Goal: Information Seeking & Learning: Learn about a topic

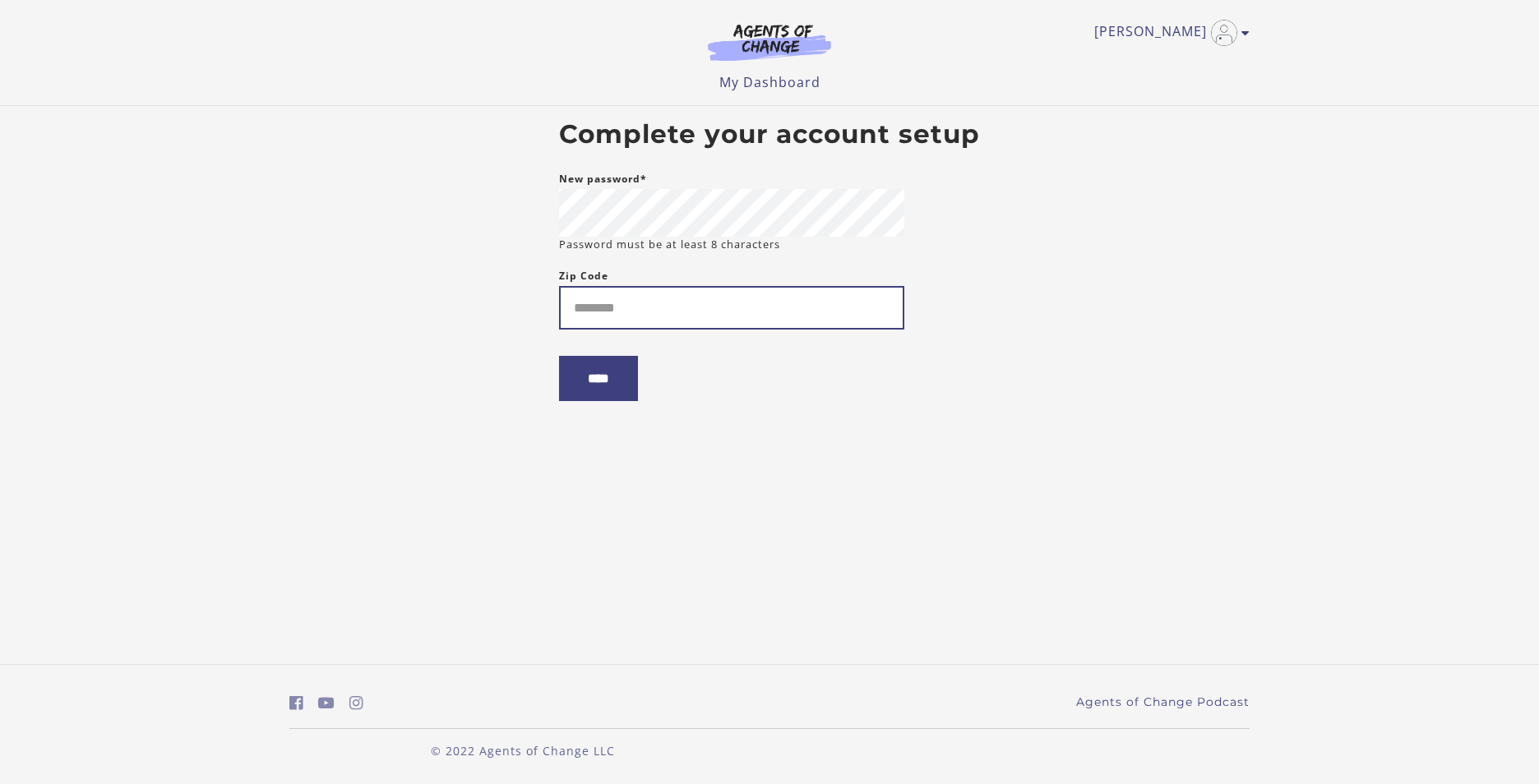
click at [636, 302] on input "Zip Code" at bounding box center [732, 307] width 346 height 43
type input "*****"
click at [603, 394] on input "****" at bounding box center [598, 378] width 79 height 45
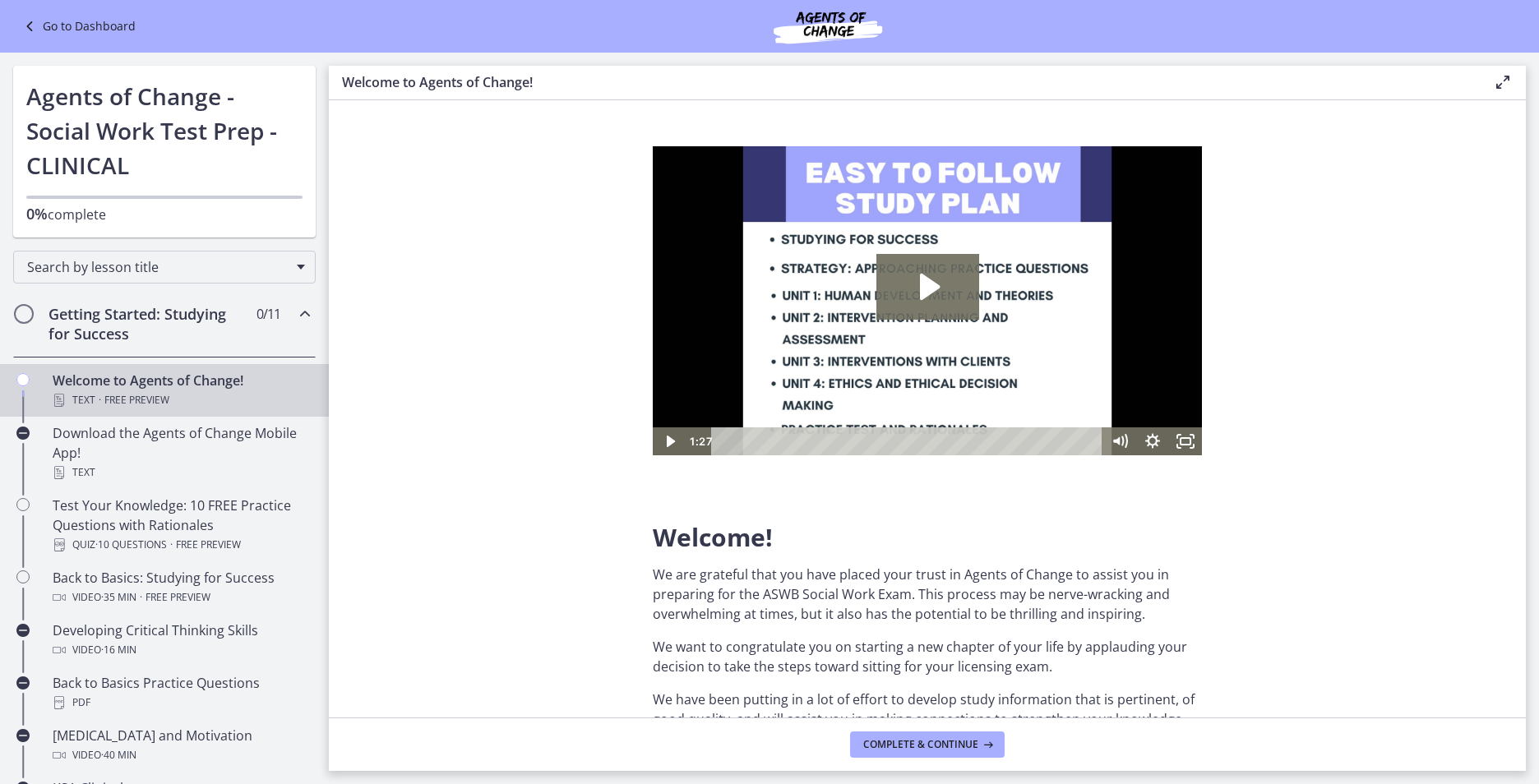
click at [932, 322] on img at bounding box center [926, 300] width 549 height 309
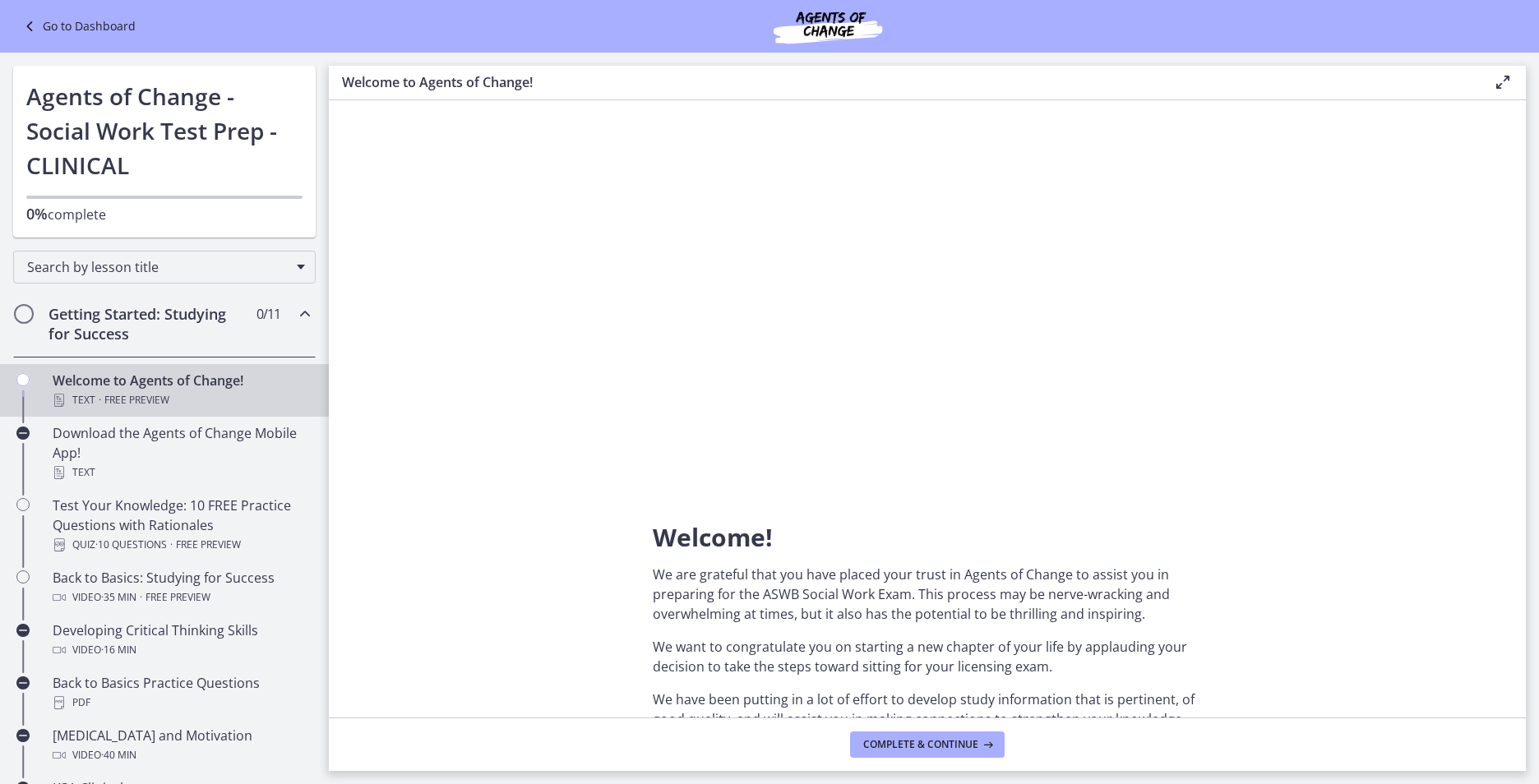
click at [1020, 593] on p "We are grateful that you have placed your trust in Agents of Change to assist y…" at bounding box center [926, 594] width 549 height 59
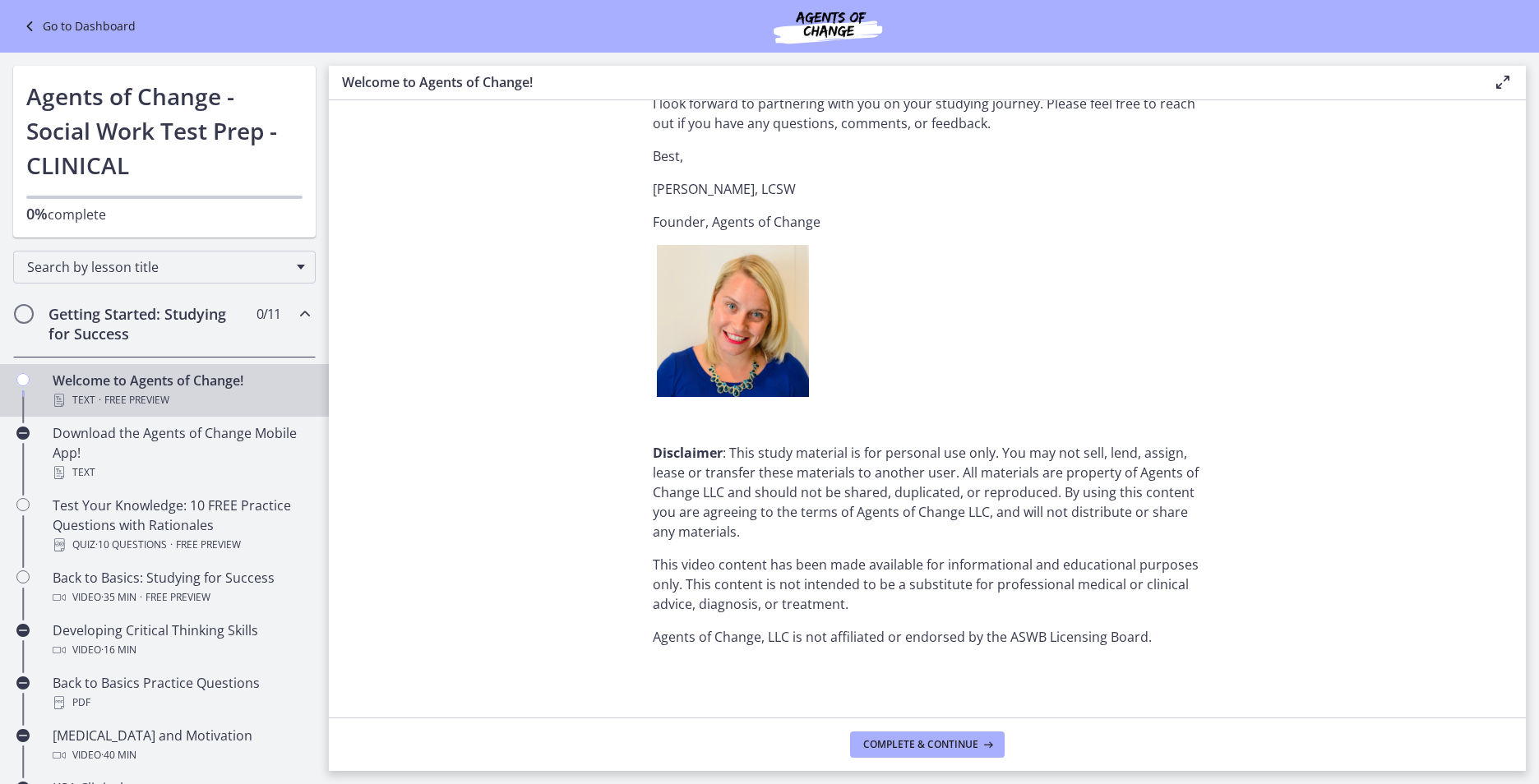
scroll to position [1942, 0]
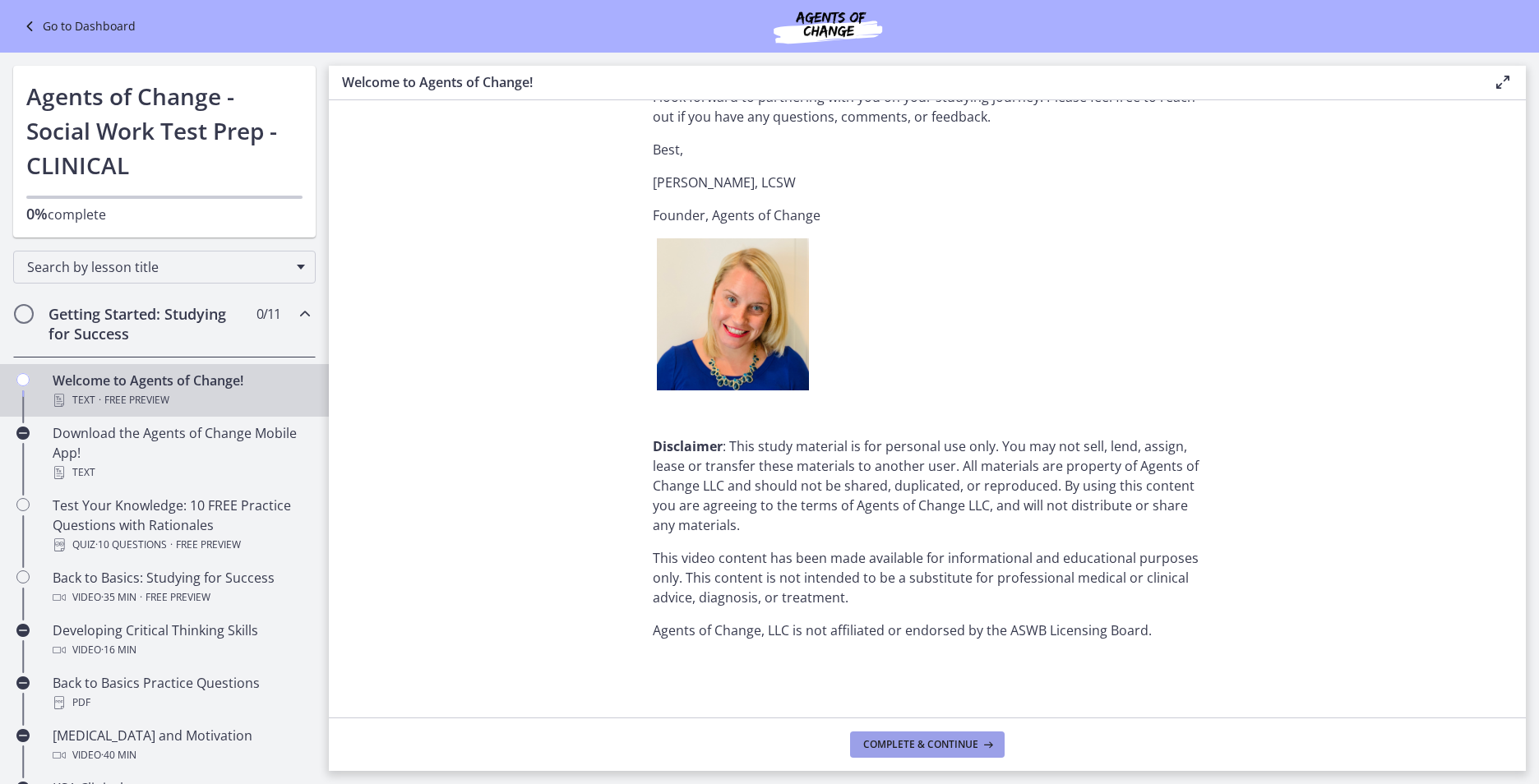
click at [881, 743] on span "Complete & continue" at bounding box center [920, 743] width 115 height 13
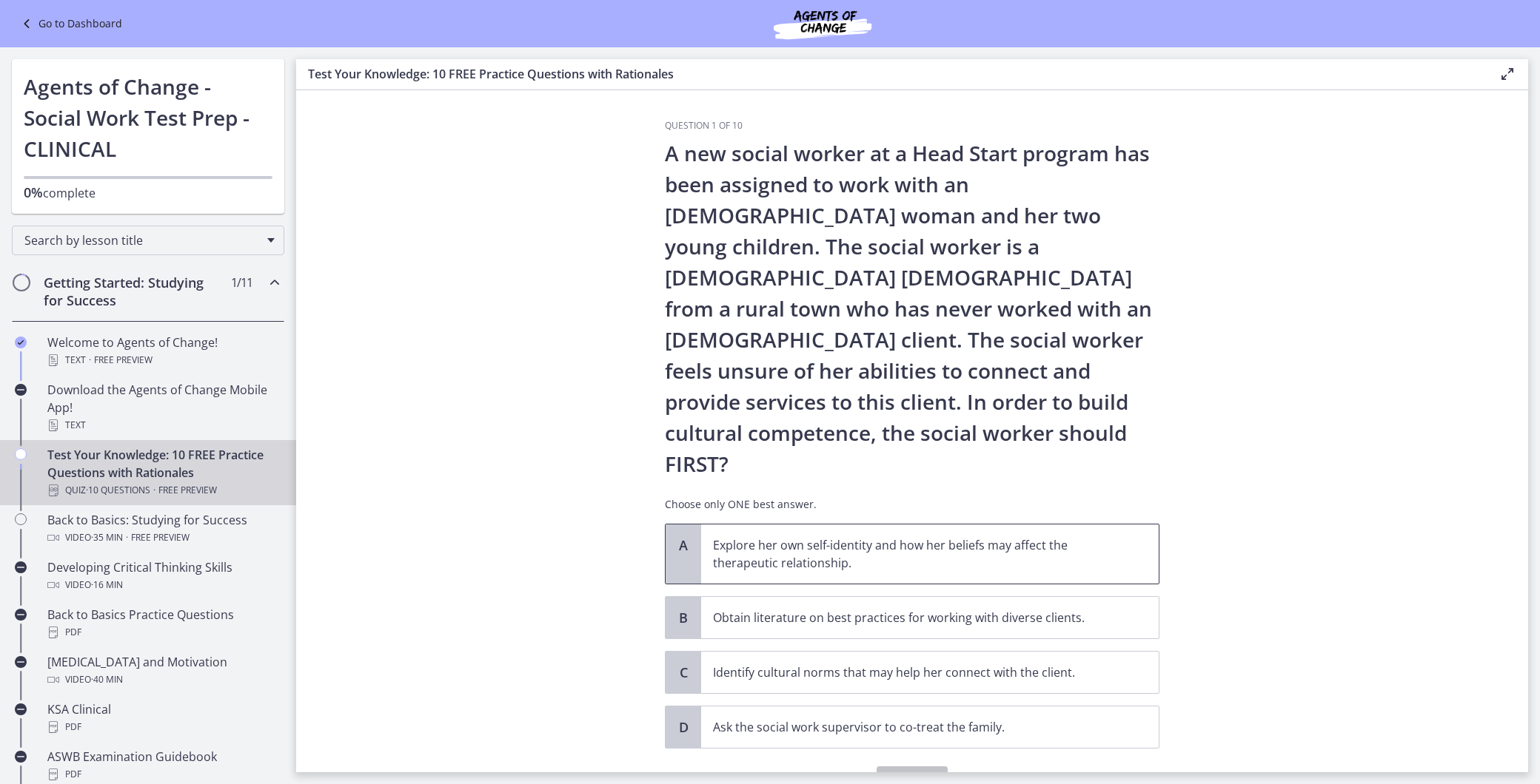
click at [780, 536] on p "Explore her own self-identity and how her beliefs may affect the therapeutic re…" at bounding box center [914, 554] width 404 height 36
click at [922, 705] on span "Confirm" at bounding box center [912, 782] width 48 height 17
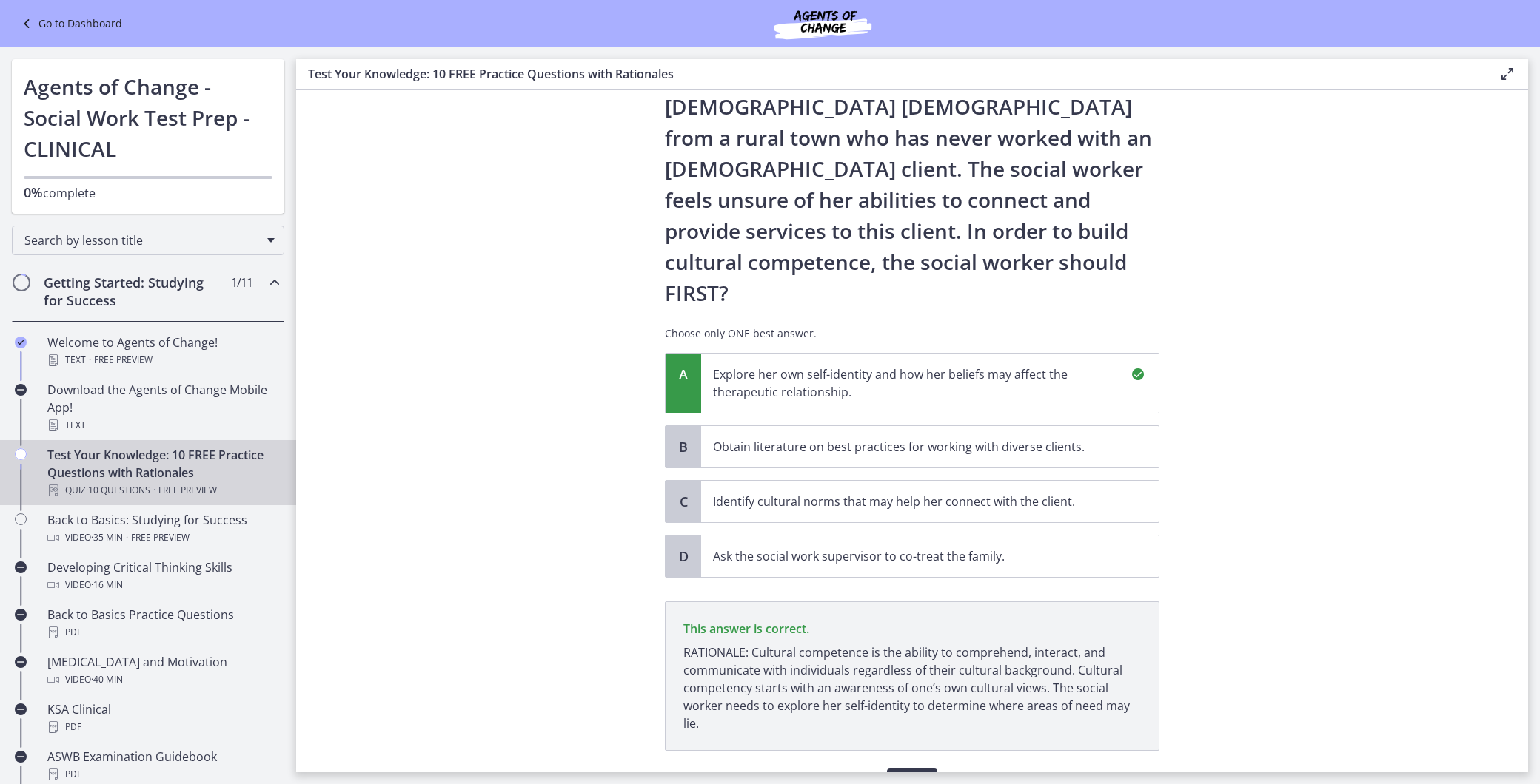
scroll to position [194, 0]
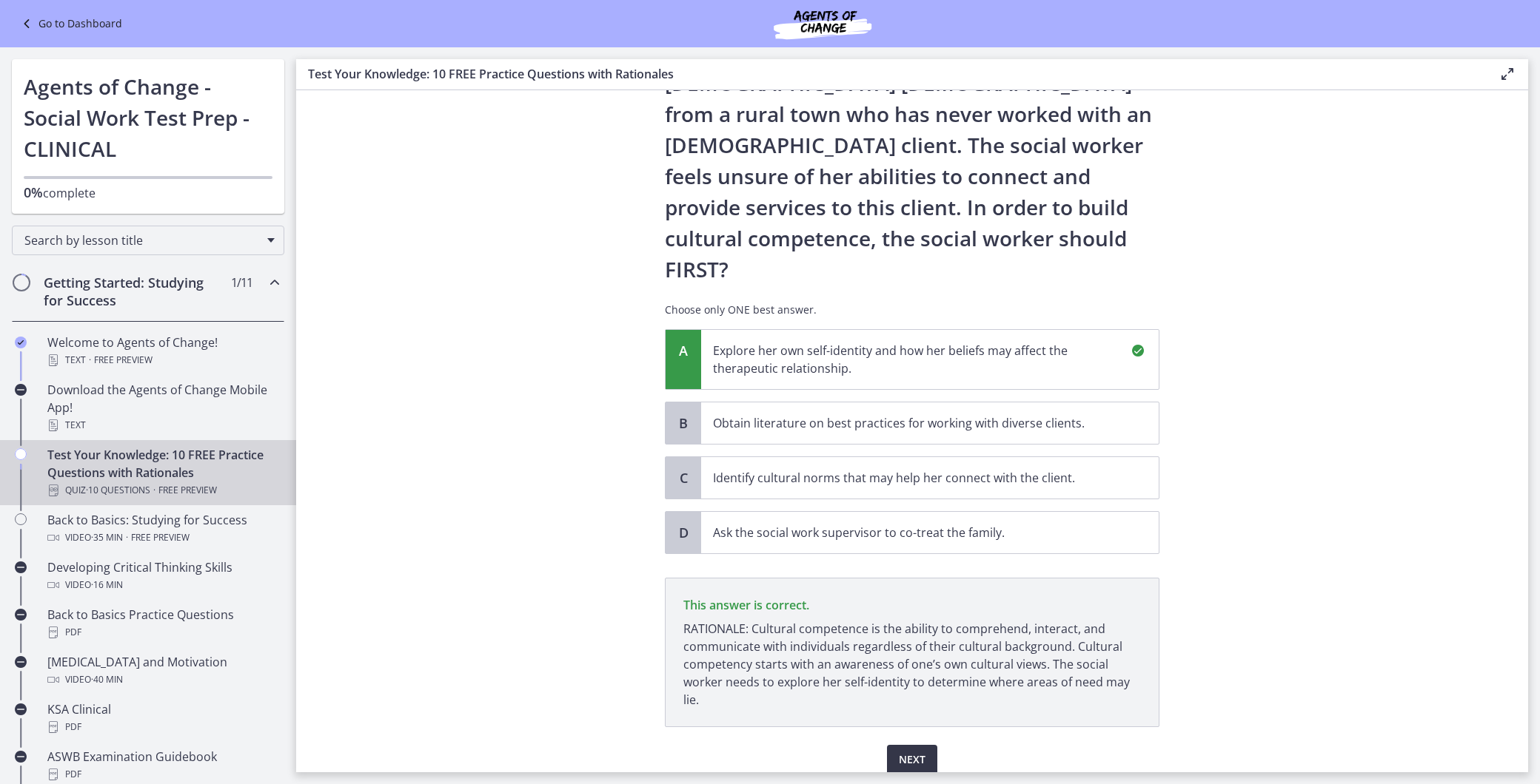
click at [915, 705] on span "Next" at bounding box center [912, 760] width 27 height 17
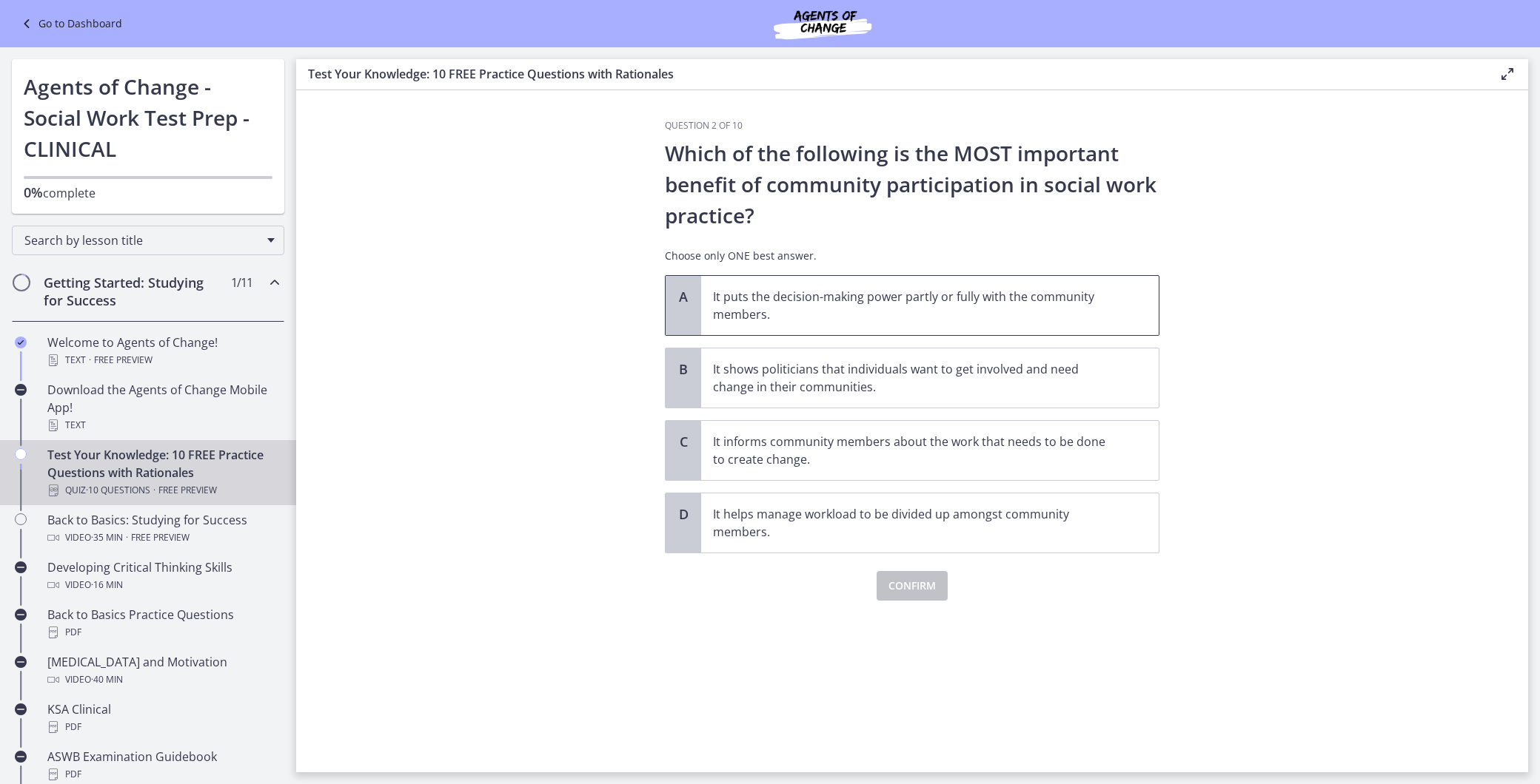
click at [794, 294] on p "It puts the decision-making power partly or fully with the community members." at bounding box center [914, 306] width 404 height 36
click at [898, 588] on span "Confirm" at bounding box center [912, 586] width 48 height 17
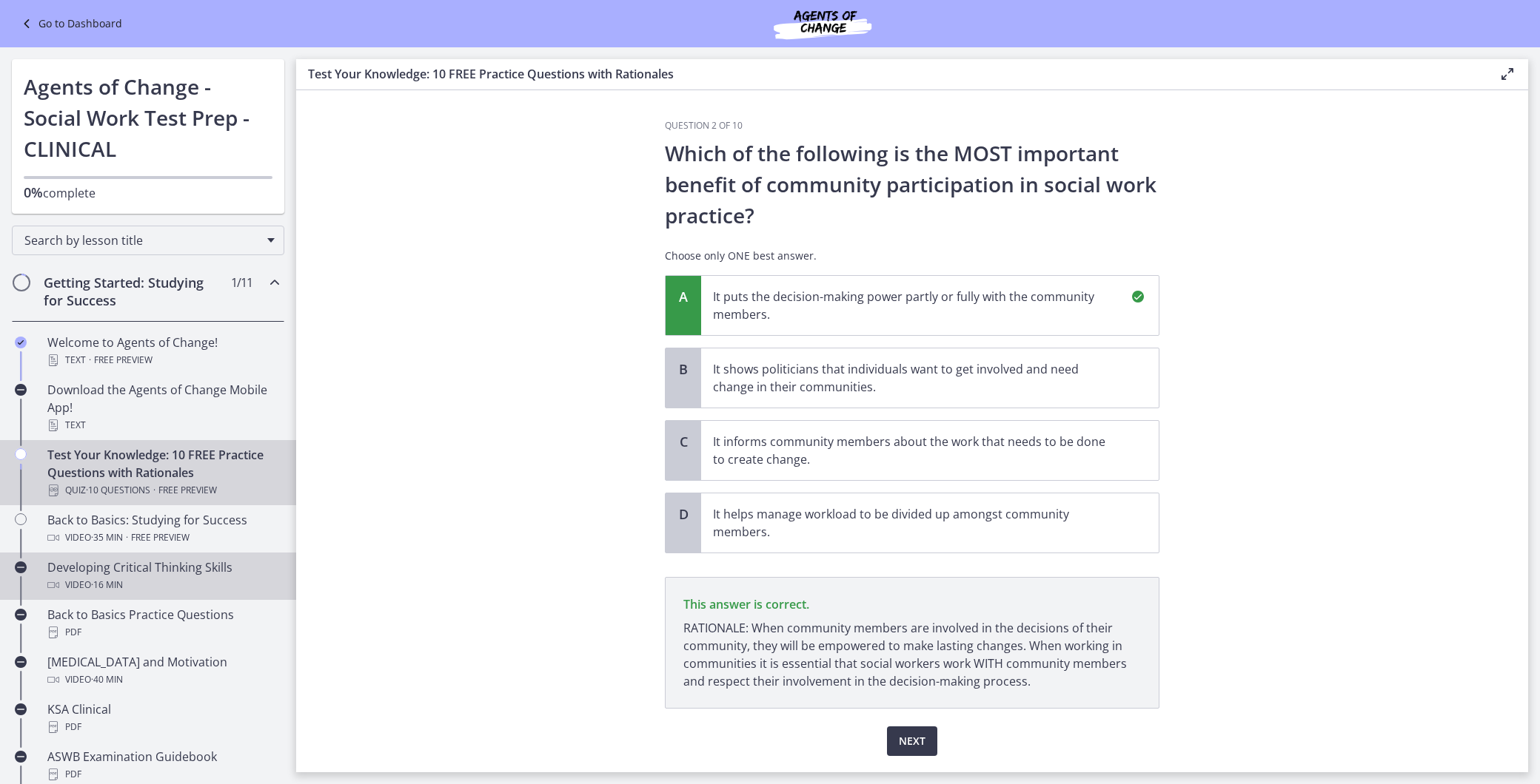
scroll to position [44, 0]
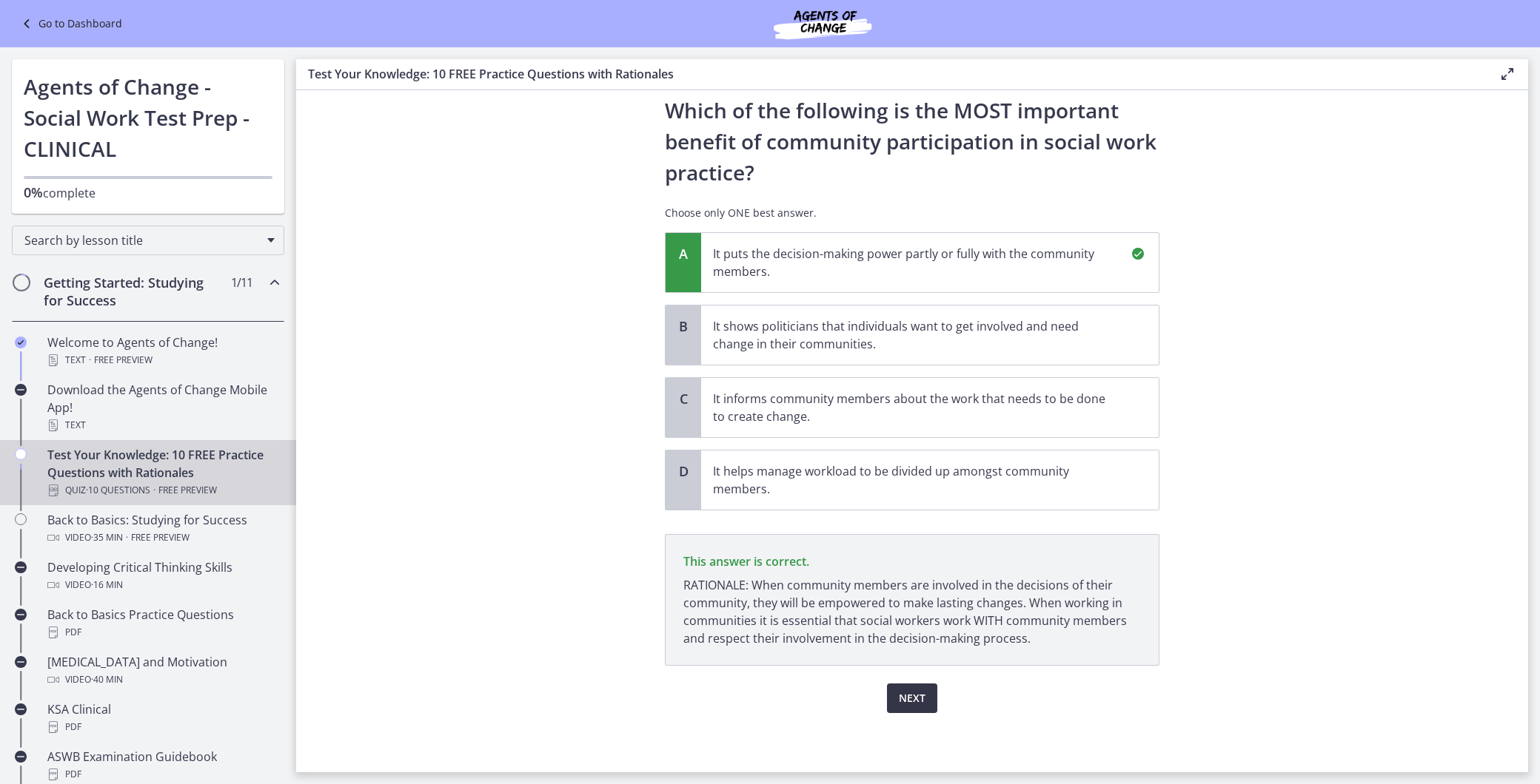
click at [912, 699] on span "Next" at bounding box center [912, 698] width 27 height 17
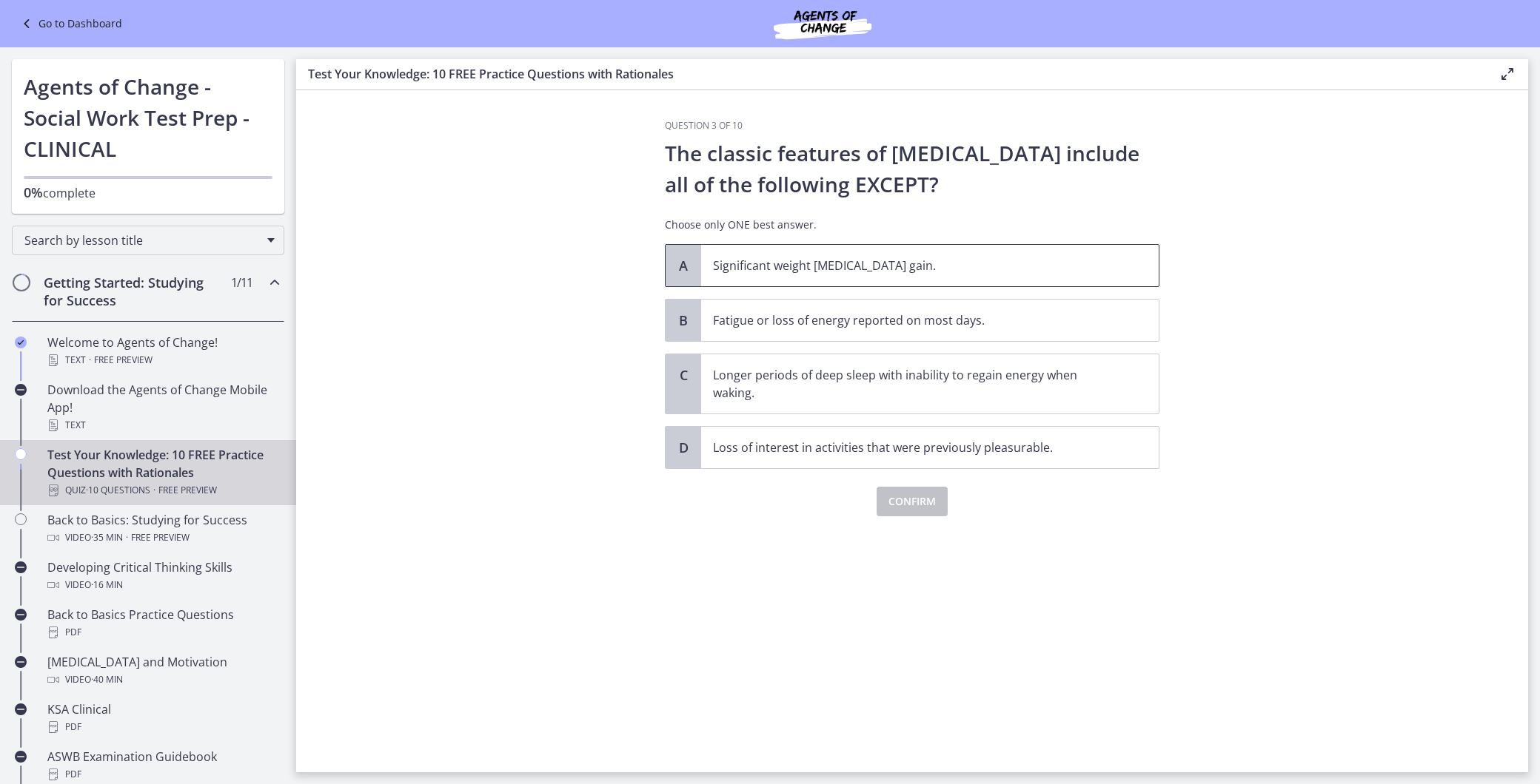
click at [817, 275] on span "Significant weight [MEDICAL_DATA] gain." at bounding box center [930, 266] width 457 height 41
click at [920, 496] on span "Confirm" at bounding box center [912, 502] width 48 height 17
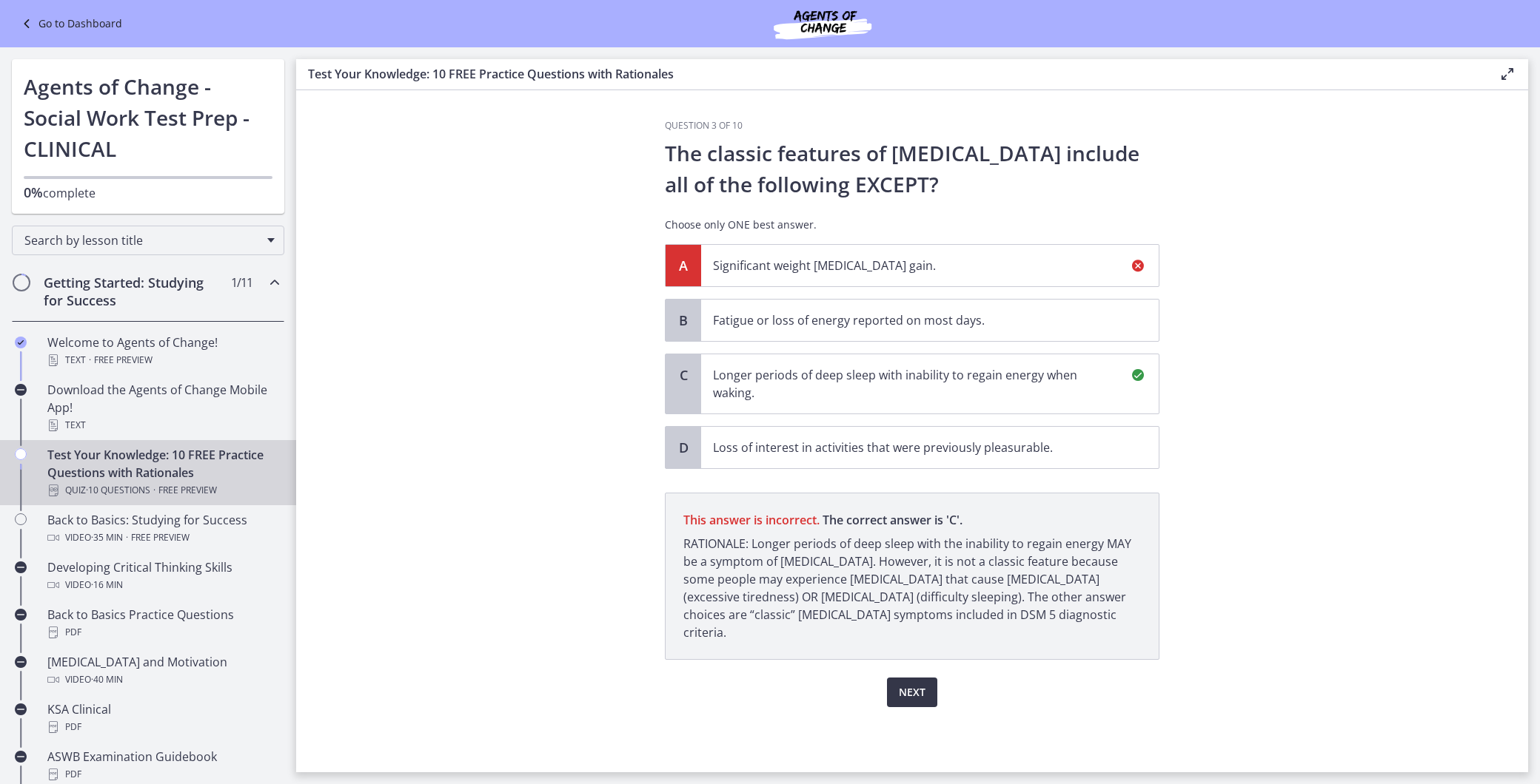
click at [914, 684] on span "Next" at bounding box center [912, 693] width 27 height 17
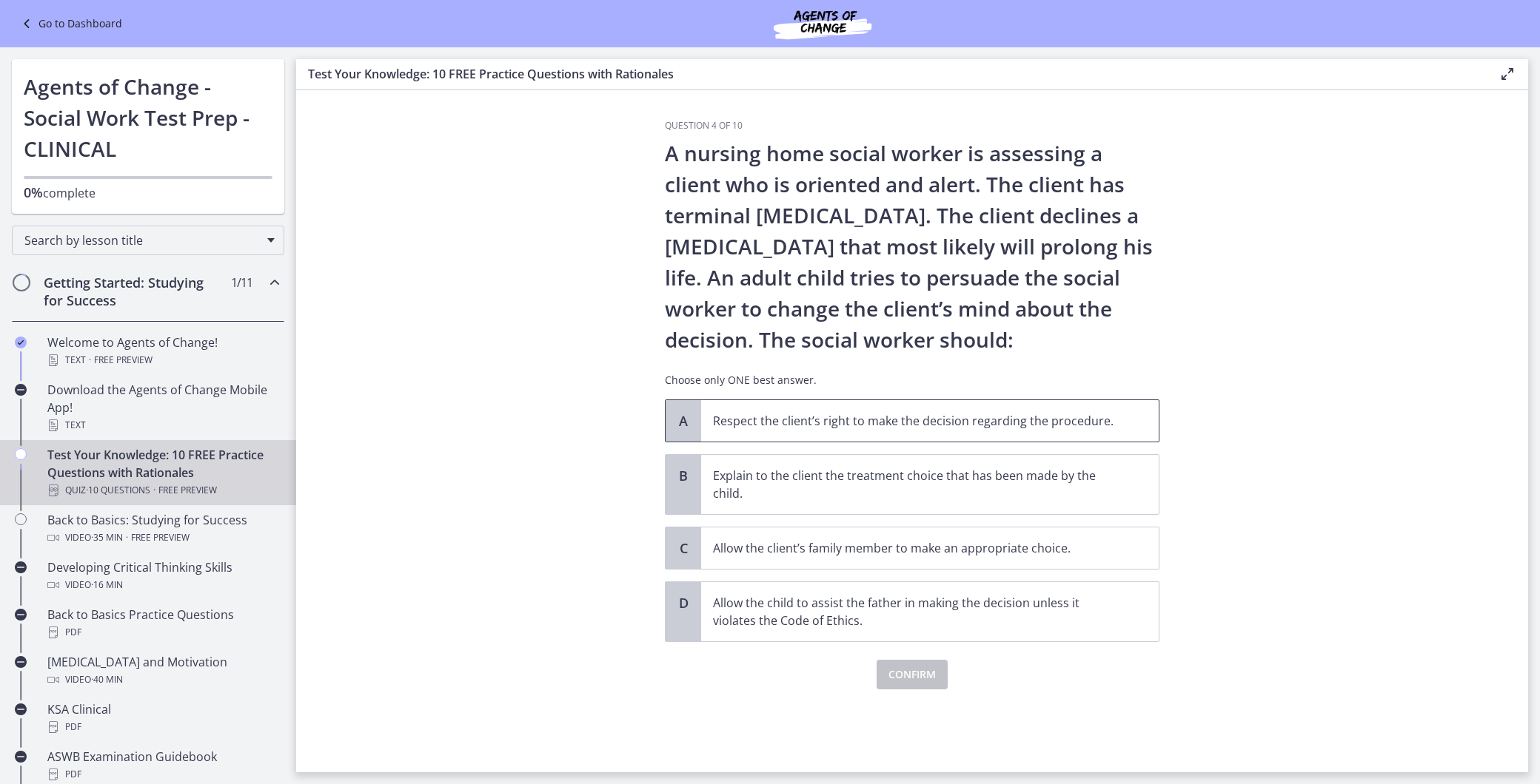
click at [749, 415] on p "Respect the client’s right to make the decision regarding the procedure." at bounding box center [914, 421] width 404 height 17
click at [921, 671] on span "Confirm" at bounding box center [912, 674] width 48 height 17
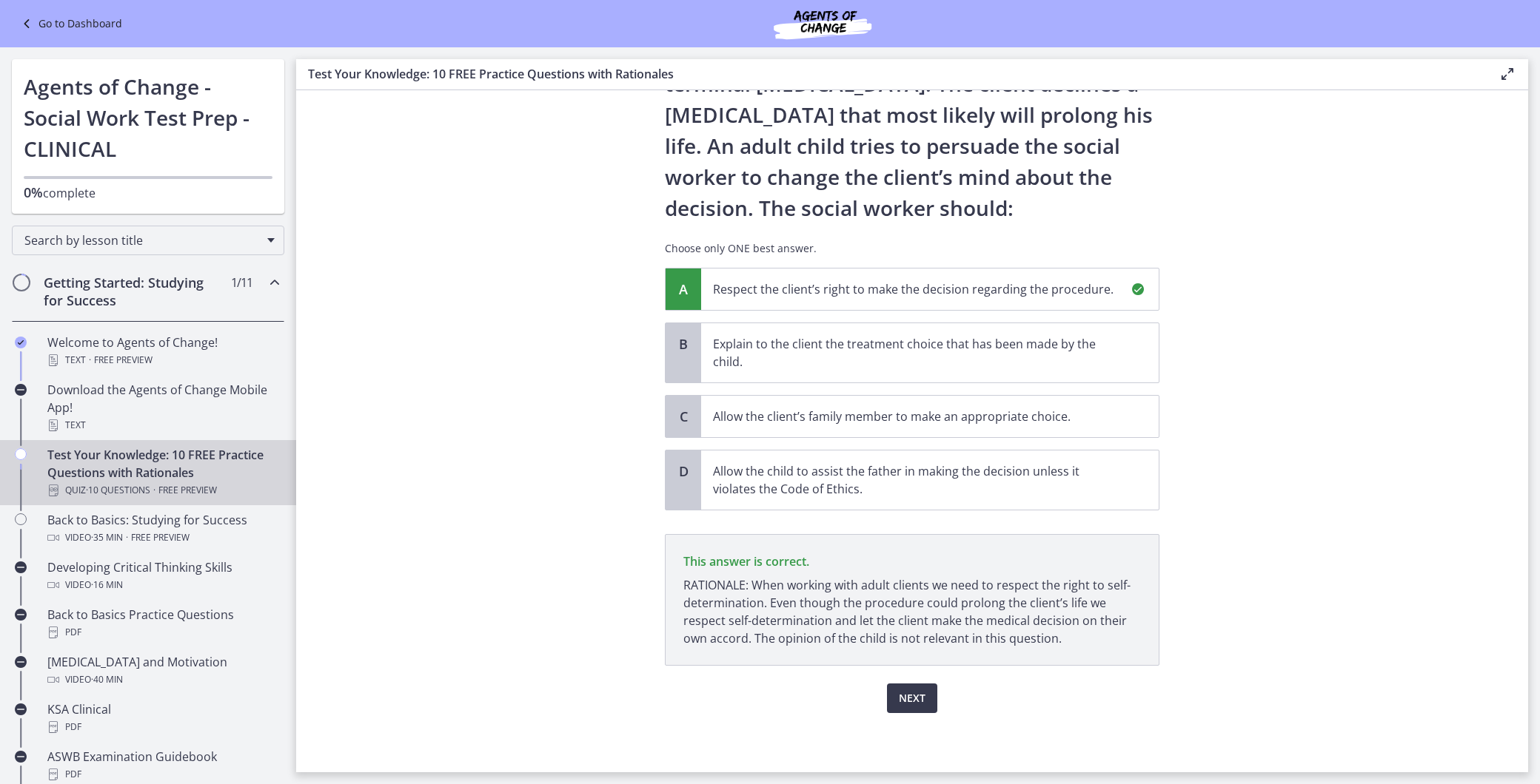
scroll to position [132, 0]
click at [926, 690] on button "Next" at bounding box center [911, 698] width 50 height 29
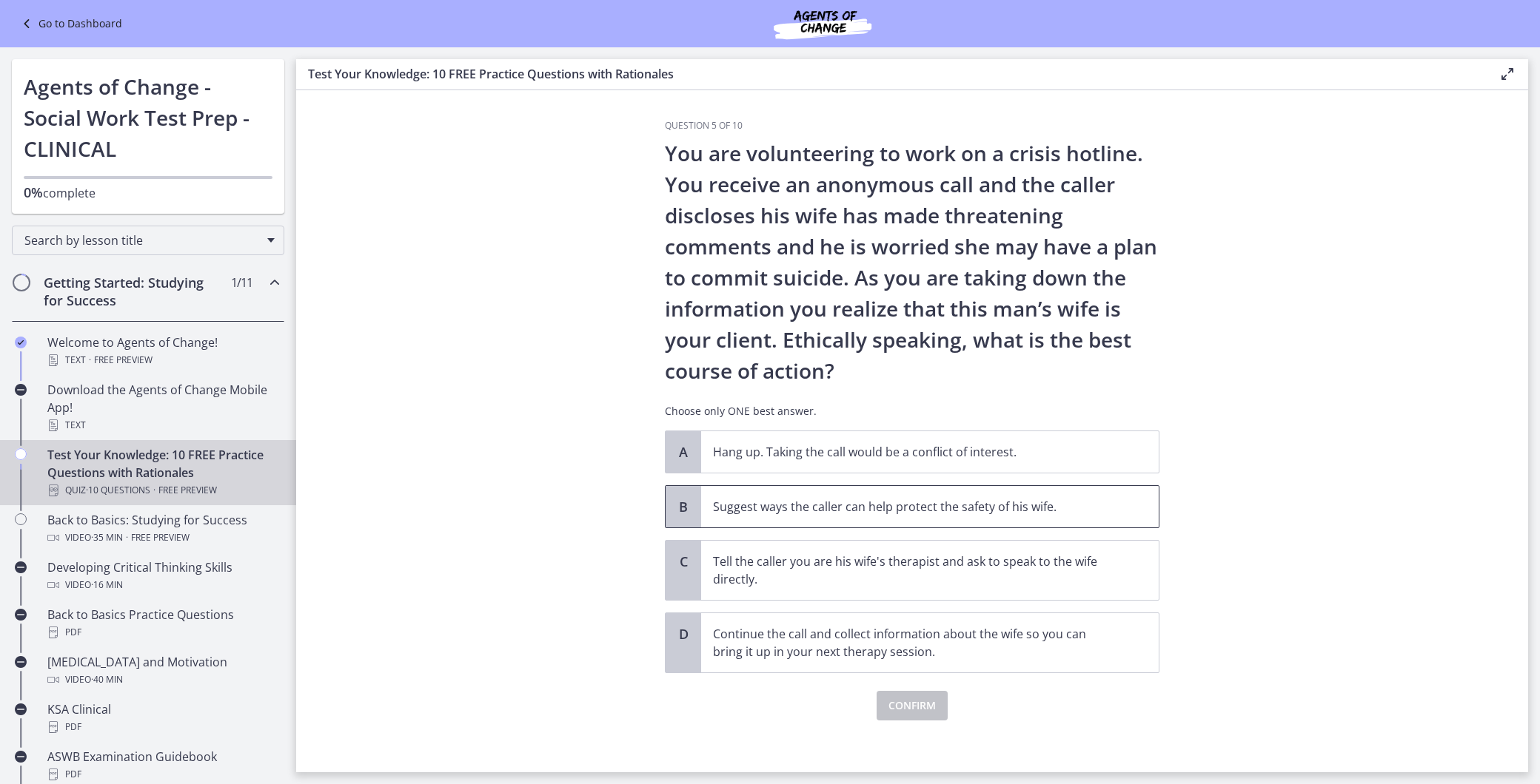
click at [988, 501] on p "Suggest ways the caller can help protect the safety of his wife." at bounding box center [914, 507] width 404 height 17
click at [898, 705] on span "Confirm" at bounding box center [912, 705] width 48 height 17
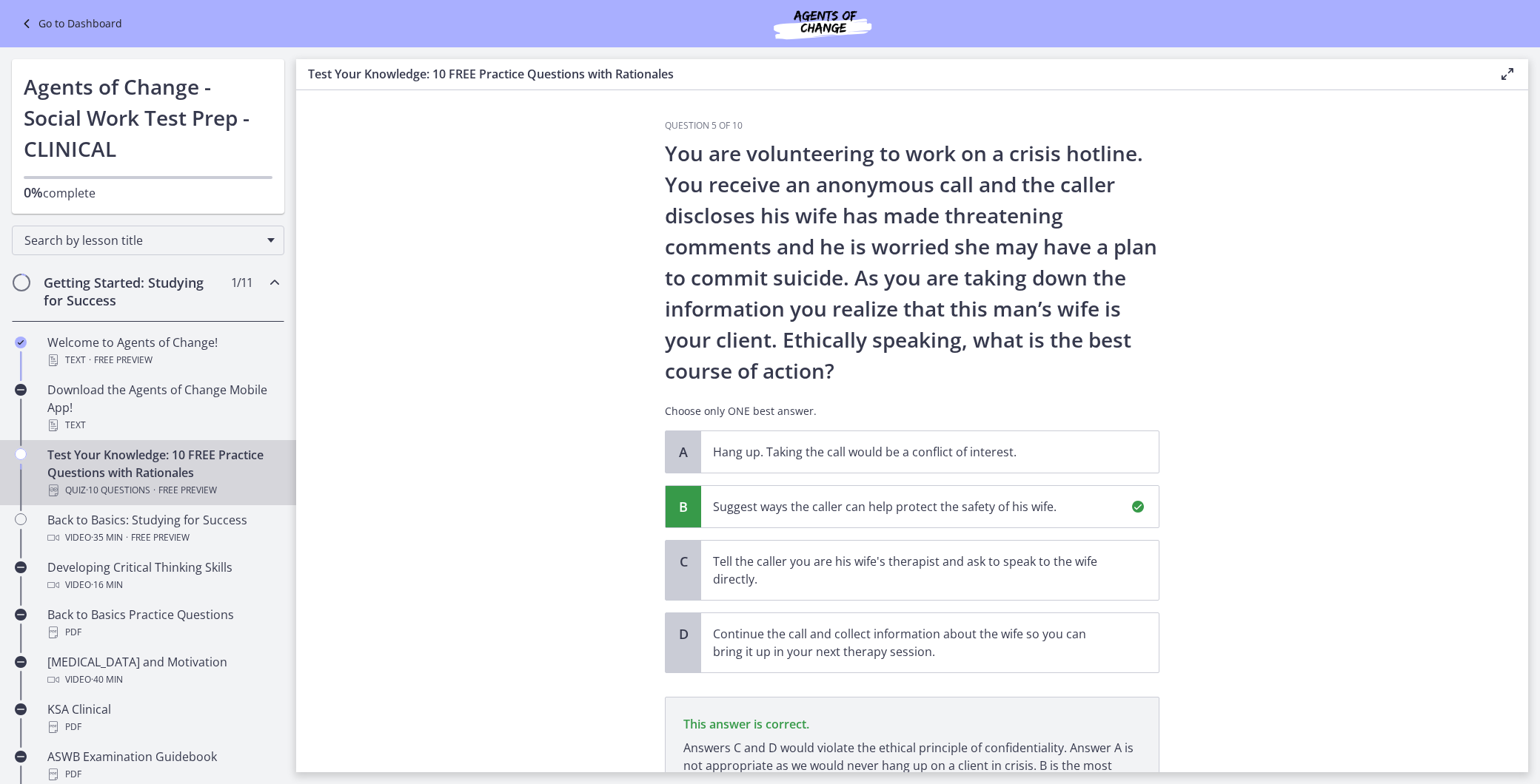
scroll to position [146, 0]
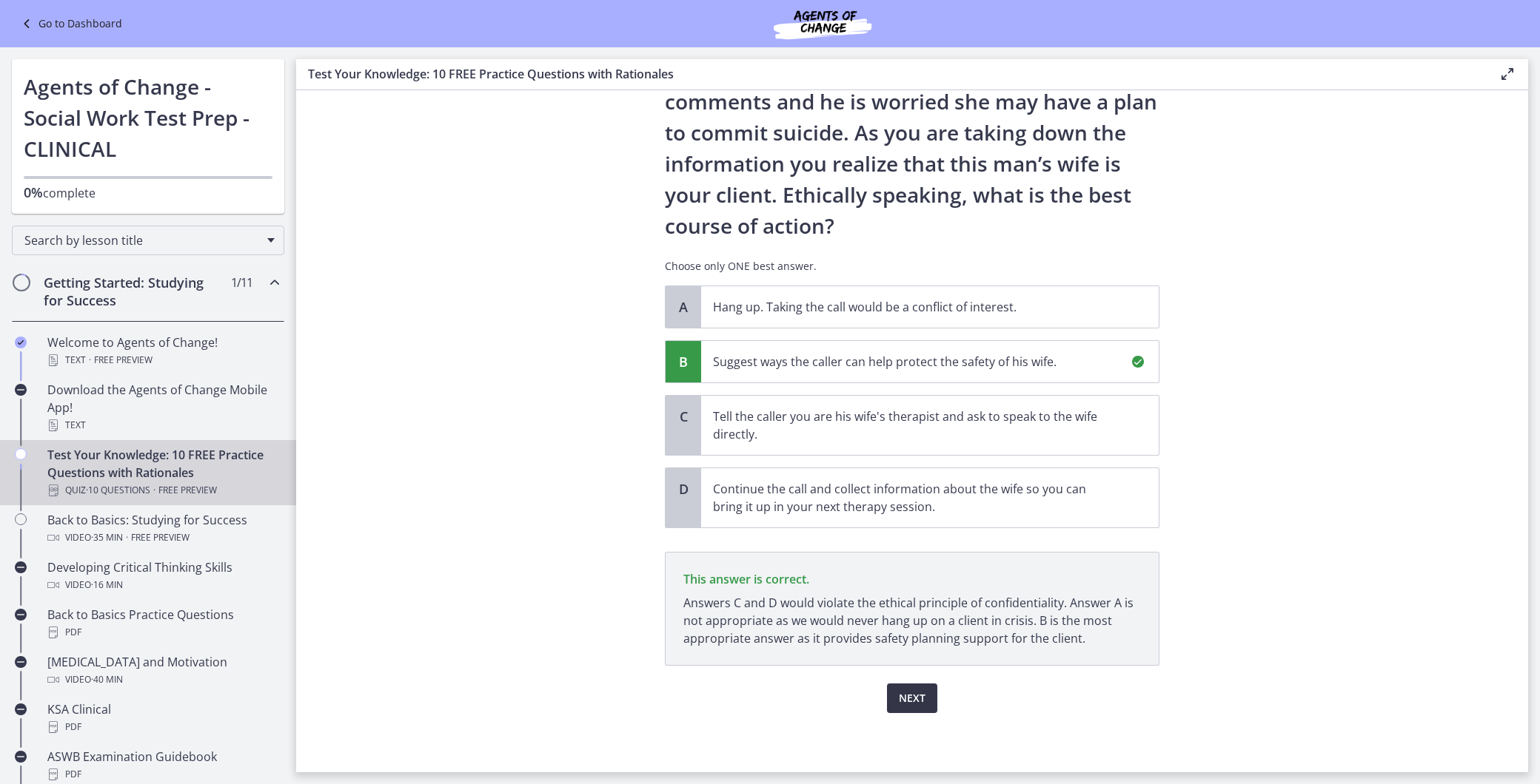
click at [919, 692] on button "Next" at bounding box center [911, 698] width 50 height 29
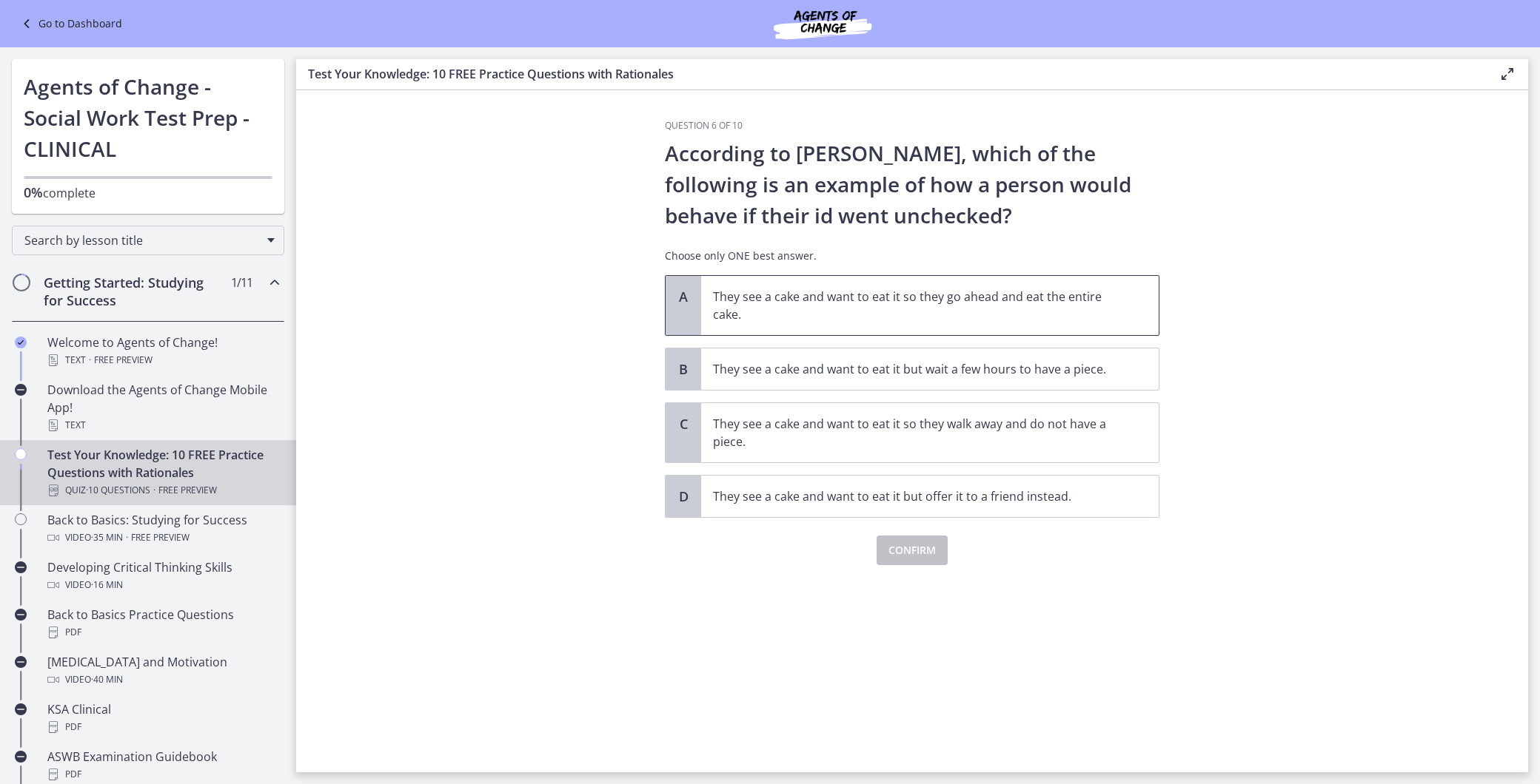
click at [809, 297] on p "They see a cake and want to eat it so they go ahead and eat the entire cake." at bounding box center [914, 306] width 404 height 36
click at [914, 550] on span "Confirm" at bounding box center [912, 551] width 48 height 17
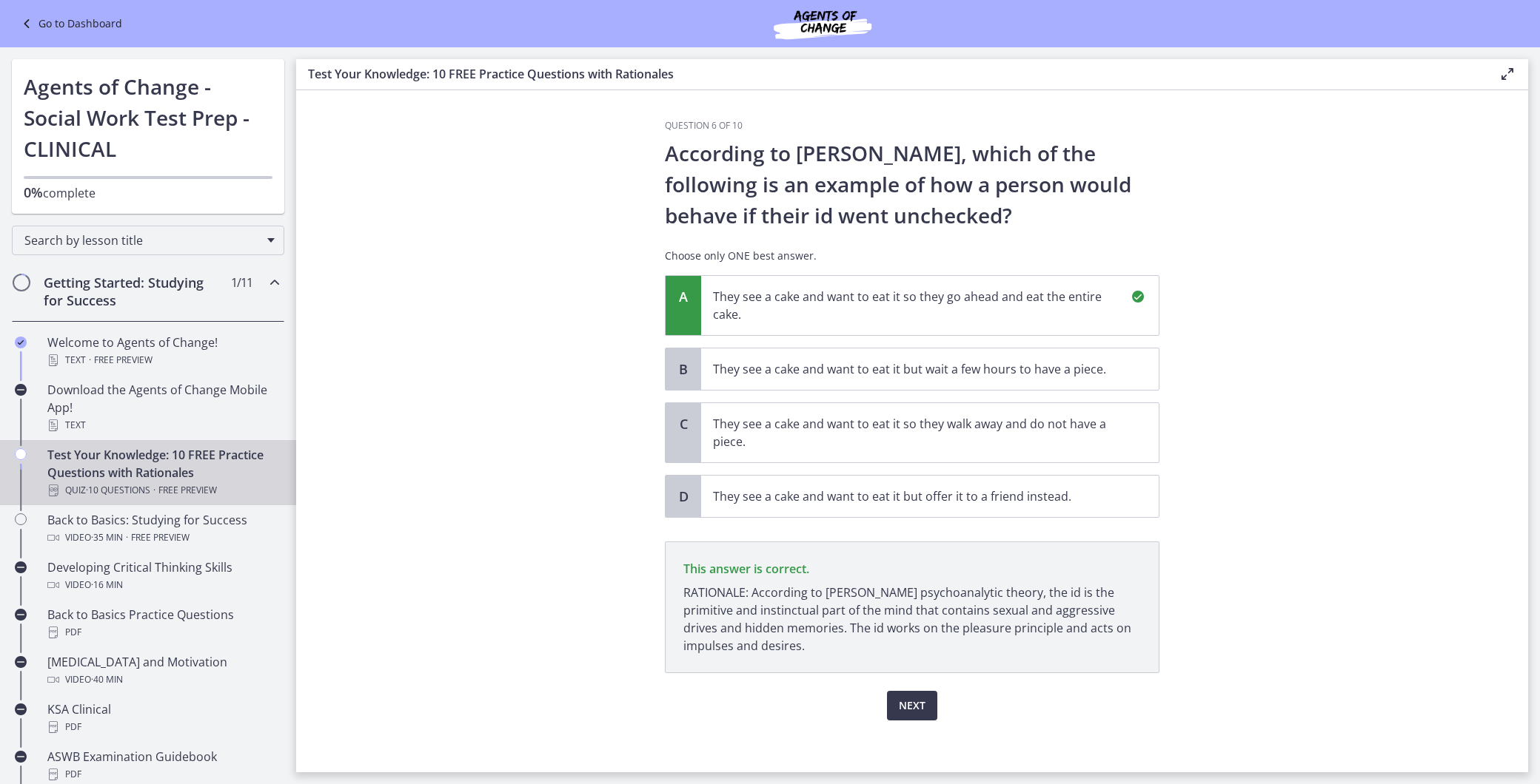
scroll to position [9, 0]
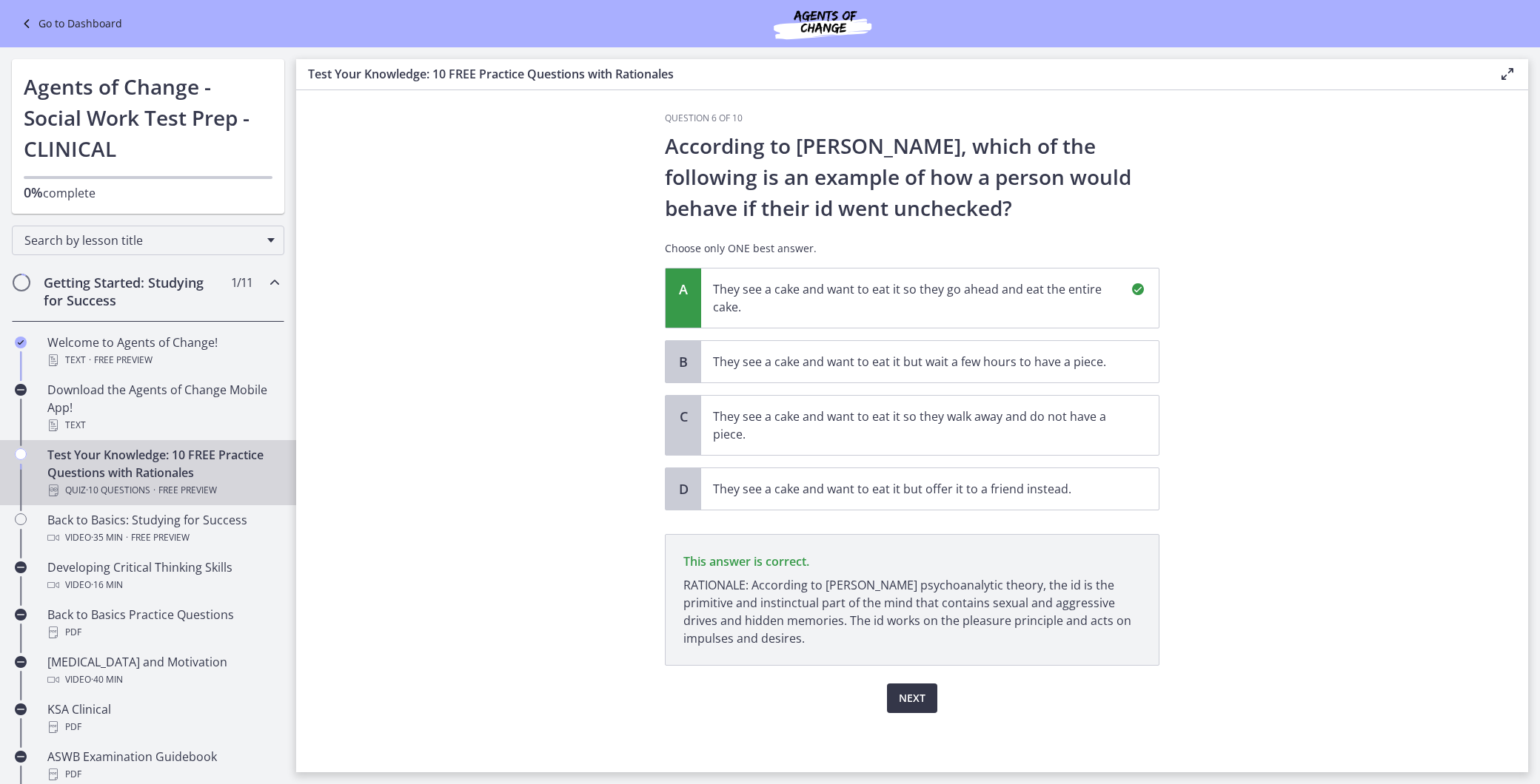
click at [909, 700] on span "Next" at bounding box center [912, 698] width 27 height 17
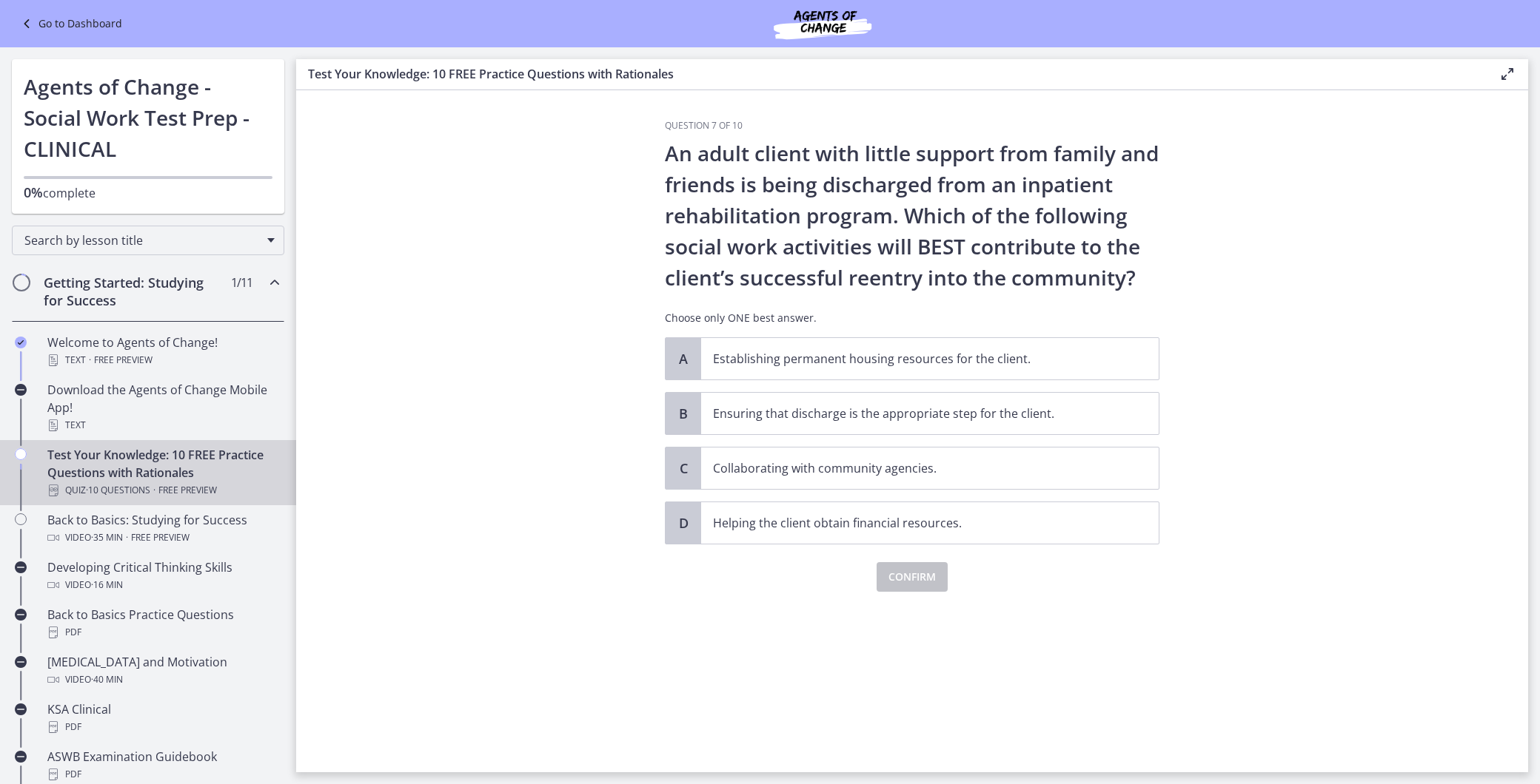
scroll to position [0, 0]
click at [793, 467] on p "Collaborating with community agencies." at bounding box center [914, 468] width 404 height 17
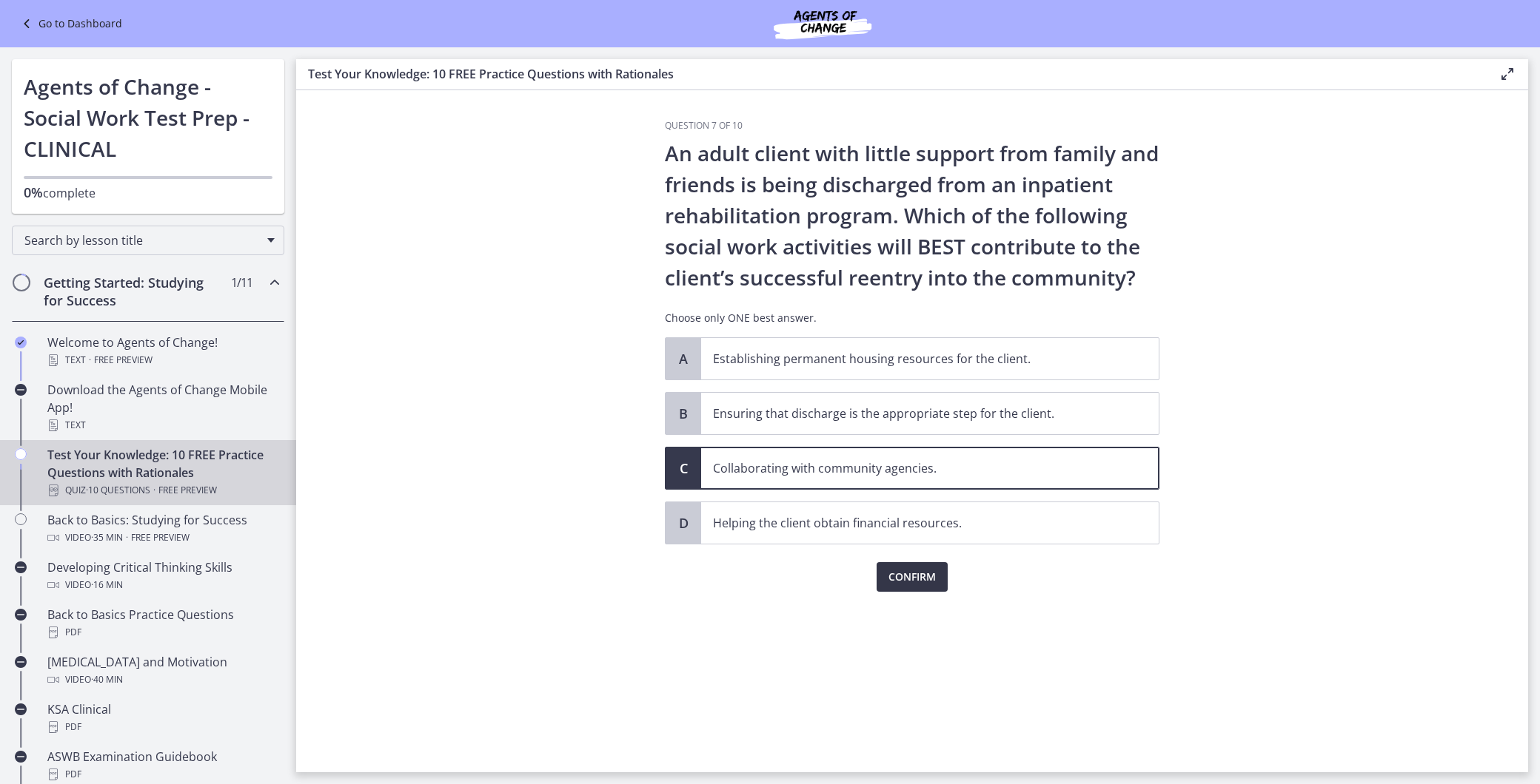
click at [905, 582] on span "Confirm" at bounding box center [912, 577] width 48 height 17
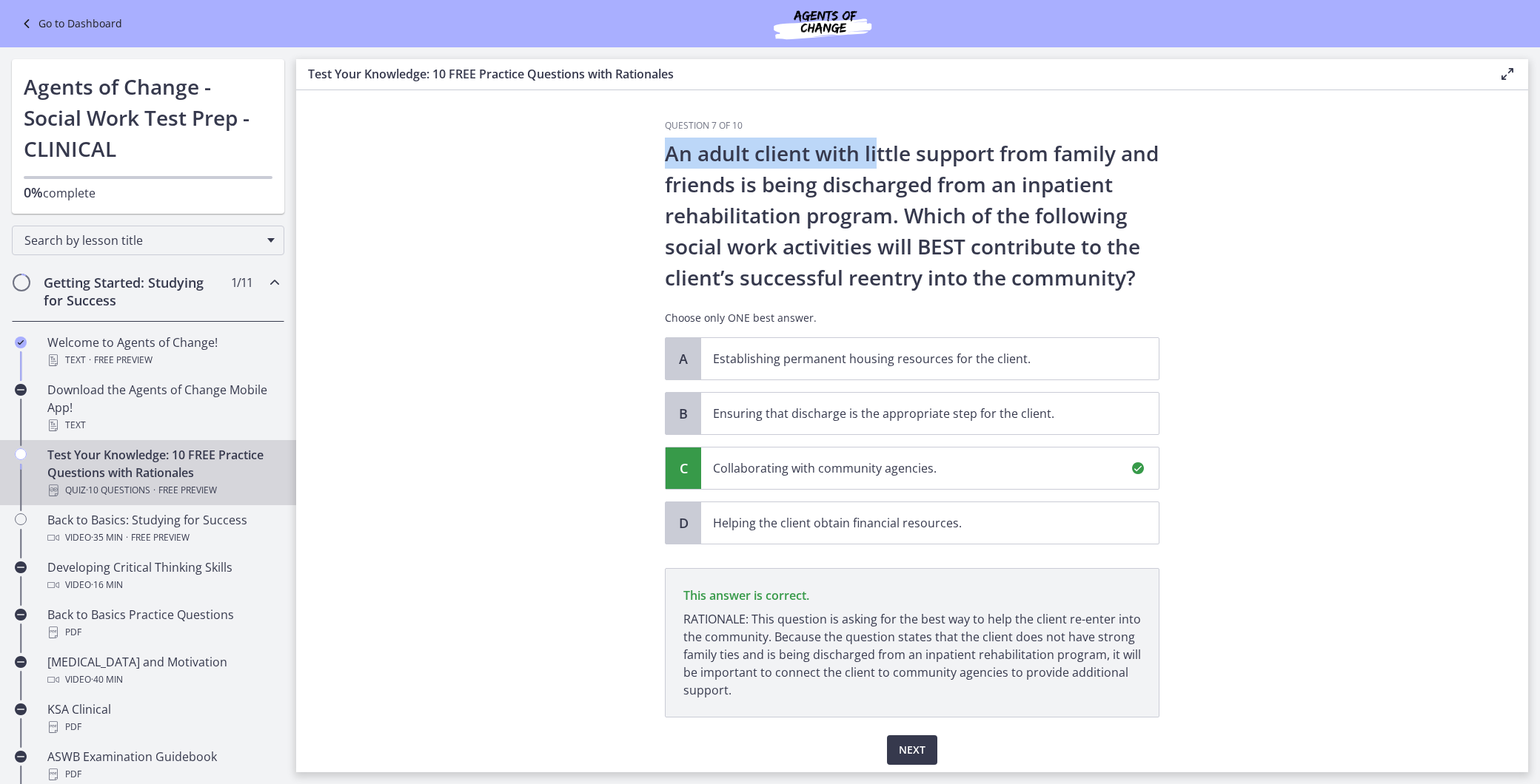
drag, startPoint x: 870, startPoint y: 102, endPoint x: 1046, endPoint y: 104, distance: 176.0
click at [1046, 104] on section "Question 7 of 10 An adult client with little support from family and friends is…" at bounding box center [912, 432] width 1232 height 682
drag, startPoint x: 1046, startPoint y: 104, endPoint x: 945, endPoint y: 152, distance: 111.8
click at [945, 152] on p "An adult client with little support from family and friends is being discharged…" at bounding box center [911, 215] width 495 height 156
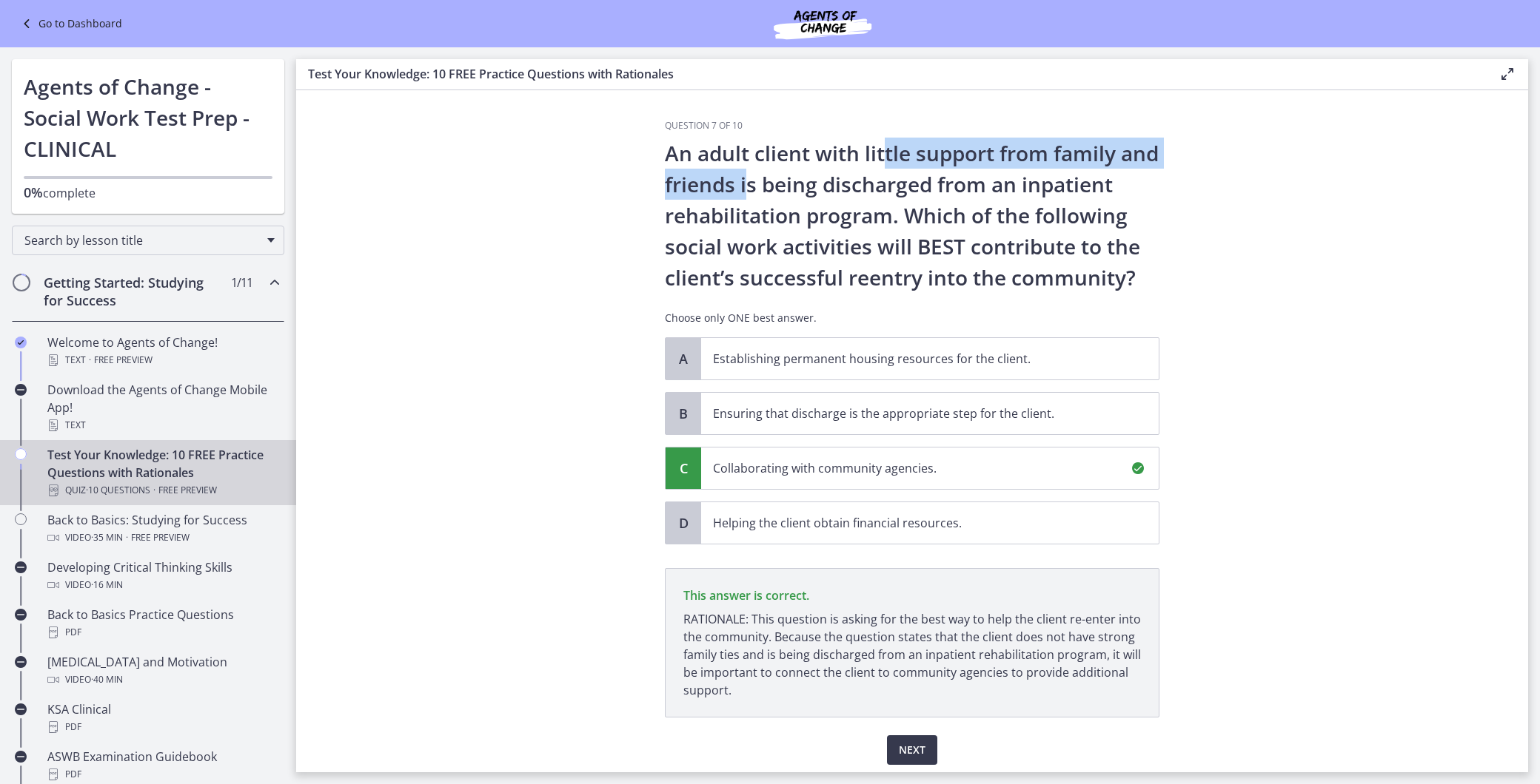
drag, startPoint x: 877, startPoint y: 148, endPoint x: 778, endPoint y: 181, distance: 104.4
click at [778, 181] on p "An adult client with little support from family and friends is being discharged…" at bounding box center [911, 215] width 495 height 156
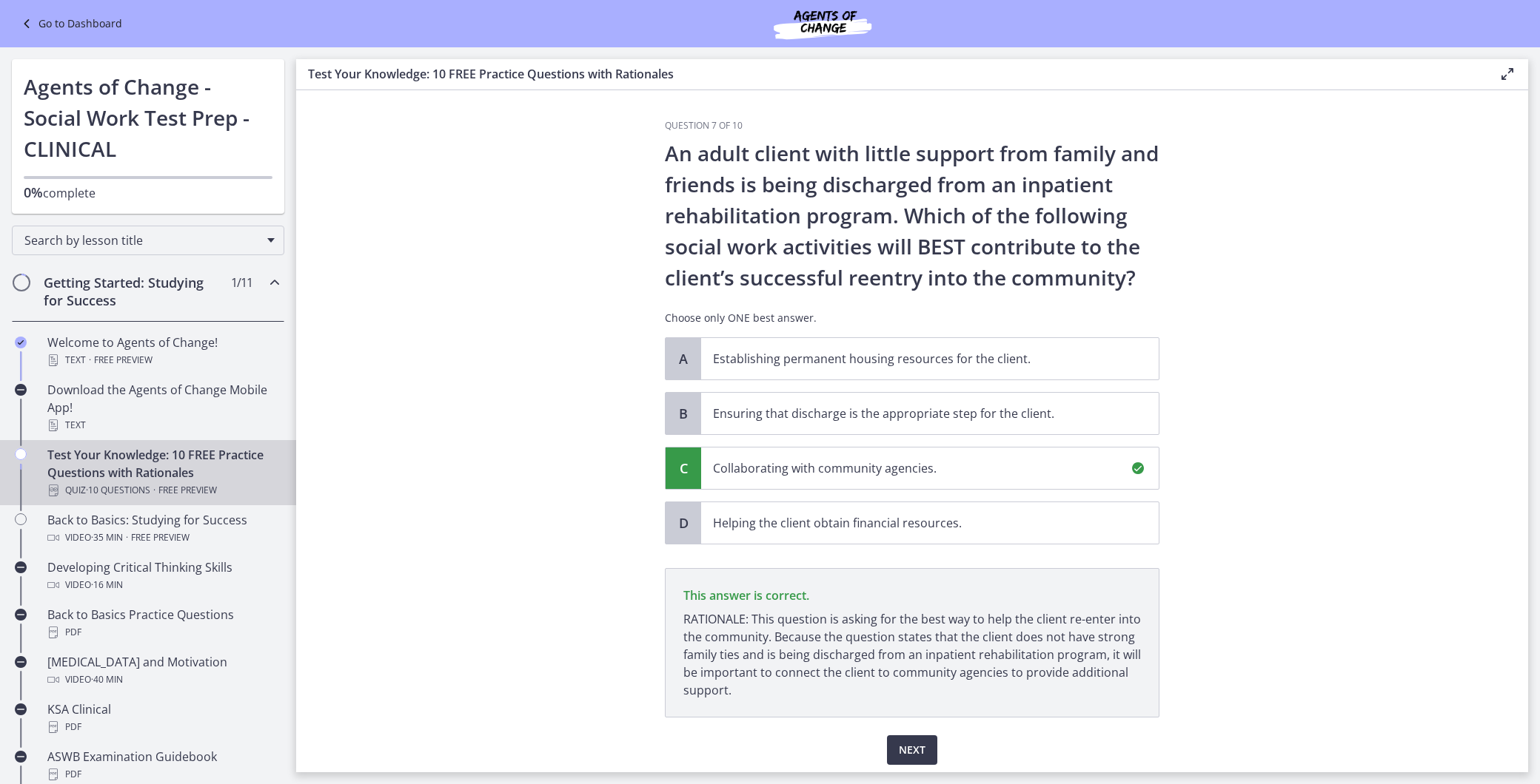
drag, startPoint x: 778, startPoint y: 181, endPoint x: 872, endPoint y: 189, distance: 94.3
click at [872, 188] on p "An adult client with little support from family and friends is being discharged…" at bounding box center [911, 215] width 495 height 156
drag, startPoint x: 867, startPoint y: 182, endPoint x: 972, endPoint y: 186, distance: 105.1
click at [972, 186] on p "An adult client with little support from family and friends is being discharged…" at bounding box center [911, 215] width 495 height 156
drag, startPoint x: 810, startPoint y: 186, endPoint x: 976, endPoint y: 194, distance: 166.2
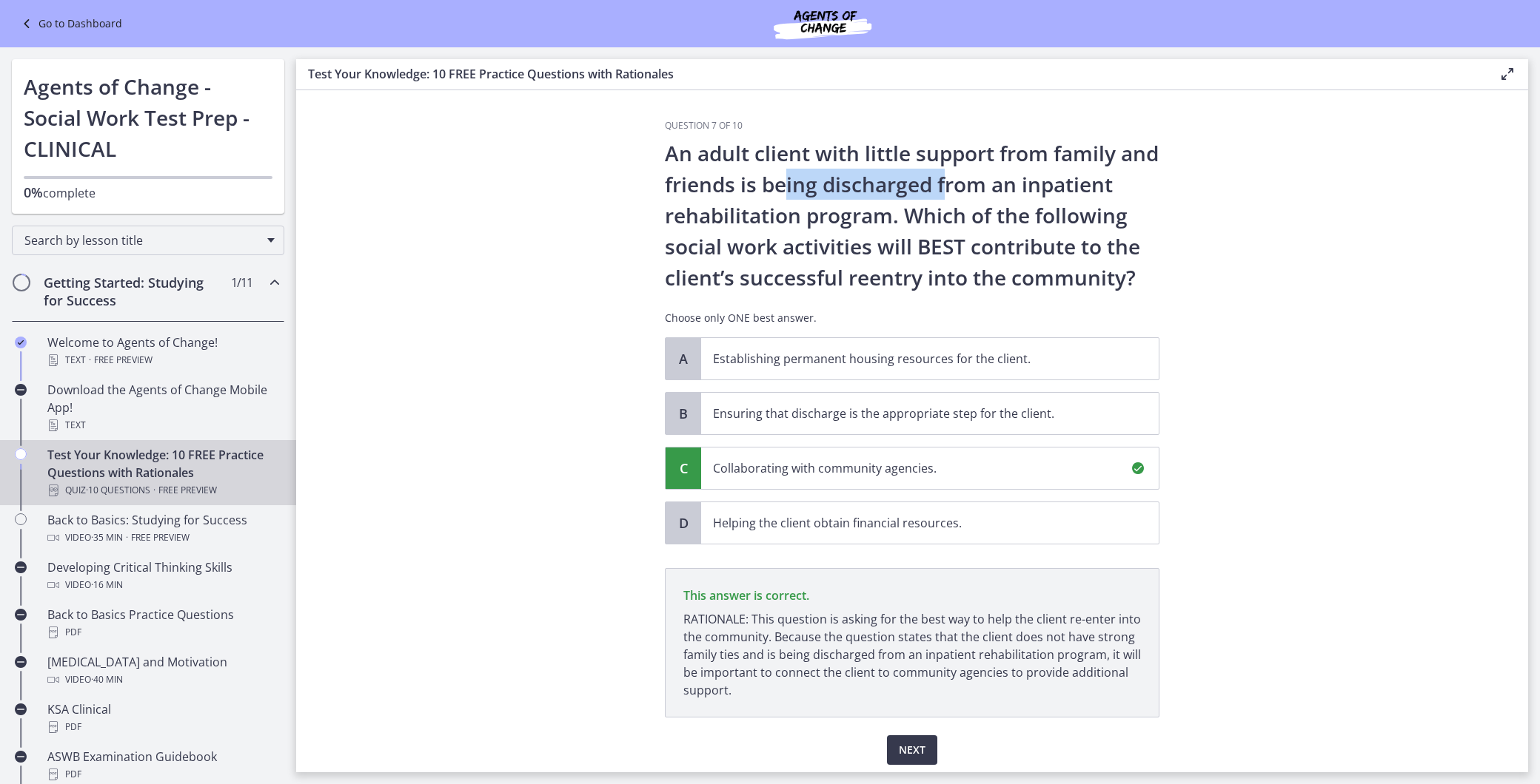
click at [976, 194] on p "An adult client with little support from family and friends is being discharged…" at bounding box center [911, 215] width 495 height 156
click at [786, 224] on p "An adult client with little support from family and friends is being discharged…" at bounding box center [911, 215] width 495 height 156
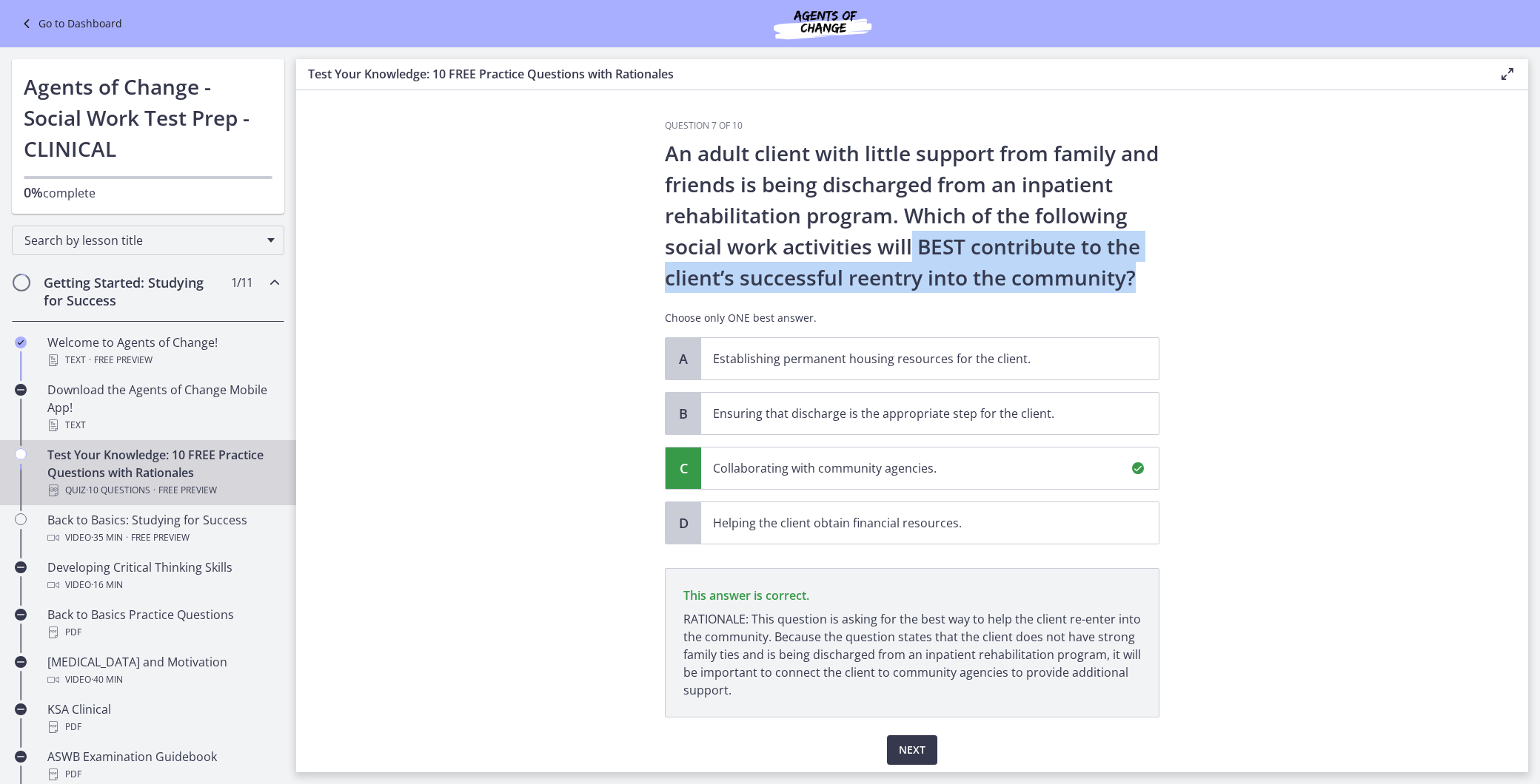
drag, startPoint x: 900, startPoint y: 242, endPoint x: 1115, endPoint y: 263, distance: 216.0
click at [1115, 263] on p "An adult client with little support from family and friends is being discharged…" at bounding box center [911, 215] width 495 height 156
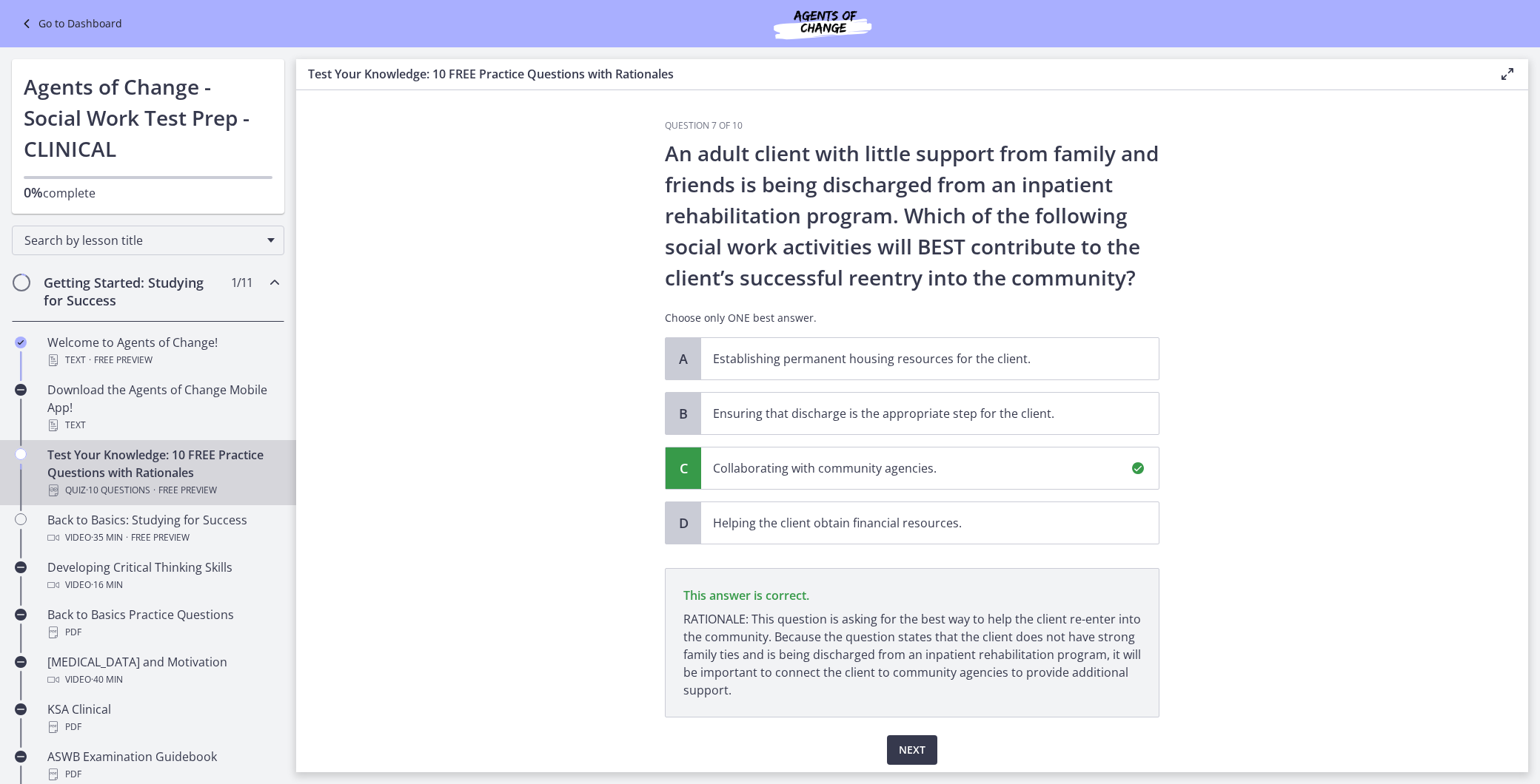
click at [795, 257] on p "An adult client with little support from family and friends is being discharged…" at bounding box center [911, 215] width 495 height 156
drag, startPoint x: 1120, startPoint y: 279, endPoint x: 857, endPoint y: 276, distance: 263.0
click at [857, 276] on p "An adult client with little support from family and friends is being discharged…" at bounding box center [911, 215] width 495 height 156
drag, startPoint x: 857, startPoint y: 276, endPoint x: 844, endPoint y: 149, distance: 127.7
click at [844, 149] on p "An adult client with little support from family and friends is being discharged…" at bounding box center [911, 215] width 495 height 156
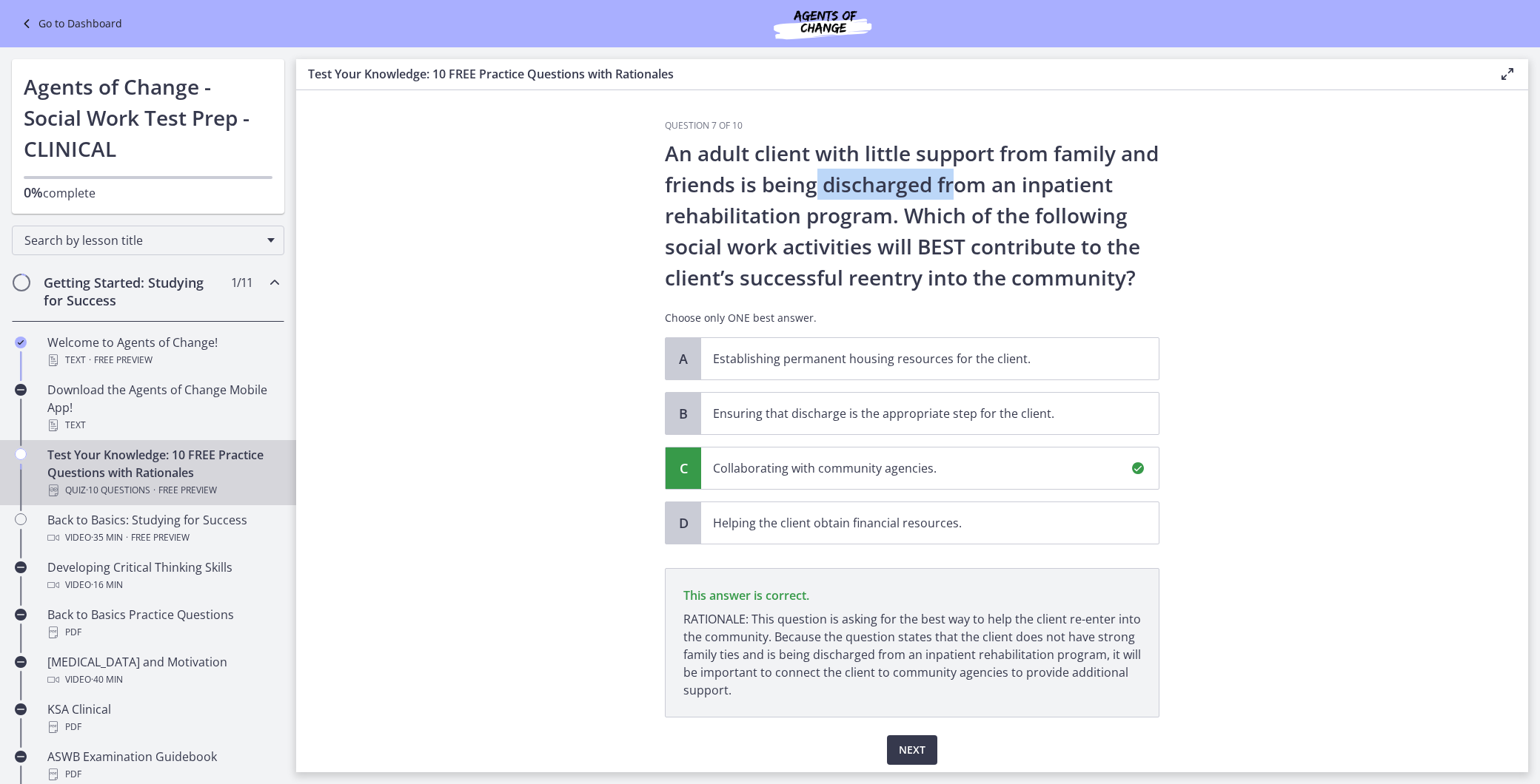
drag, startPoint x: 844, startPoint y: 149, endPoint x: 847, endPoint y: 191, distance: 42.1
click at [847, 191] on p "An adult client with little support from family and friends is being discharged…" at bounding box center [911, 215] width 495 height 156
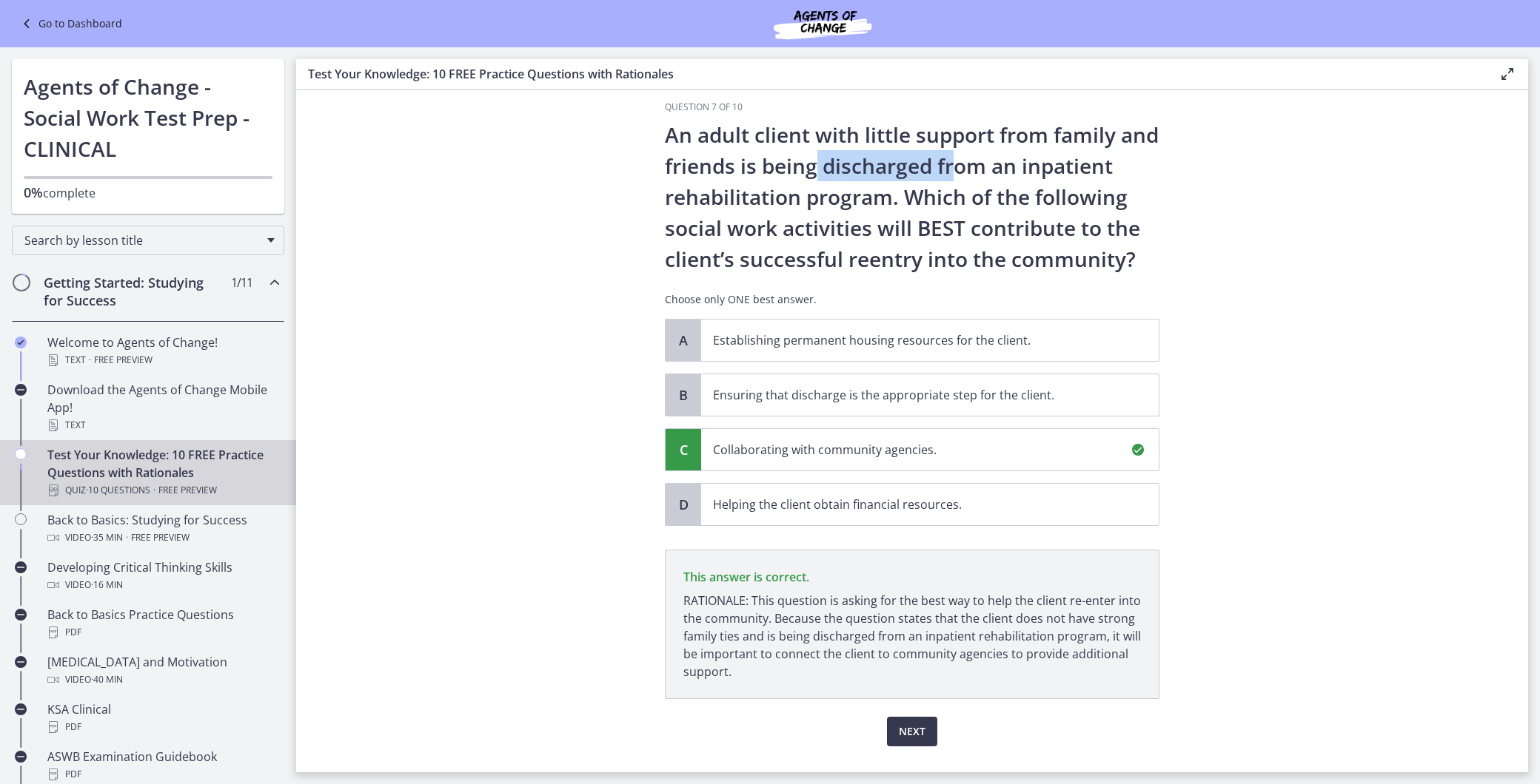
scroll to position [52, 0]
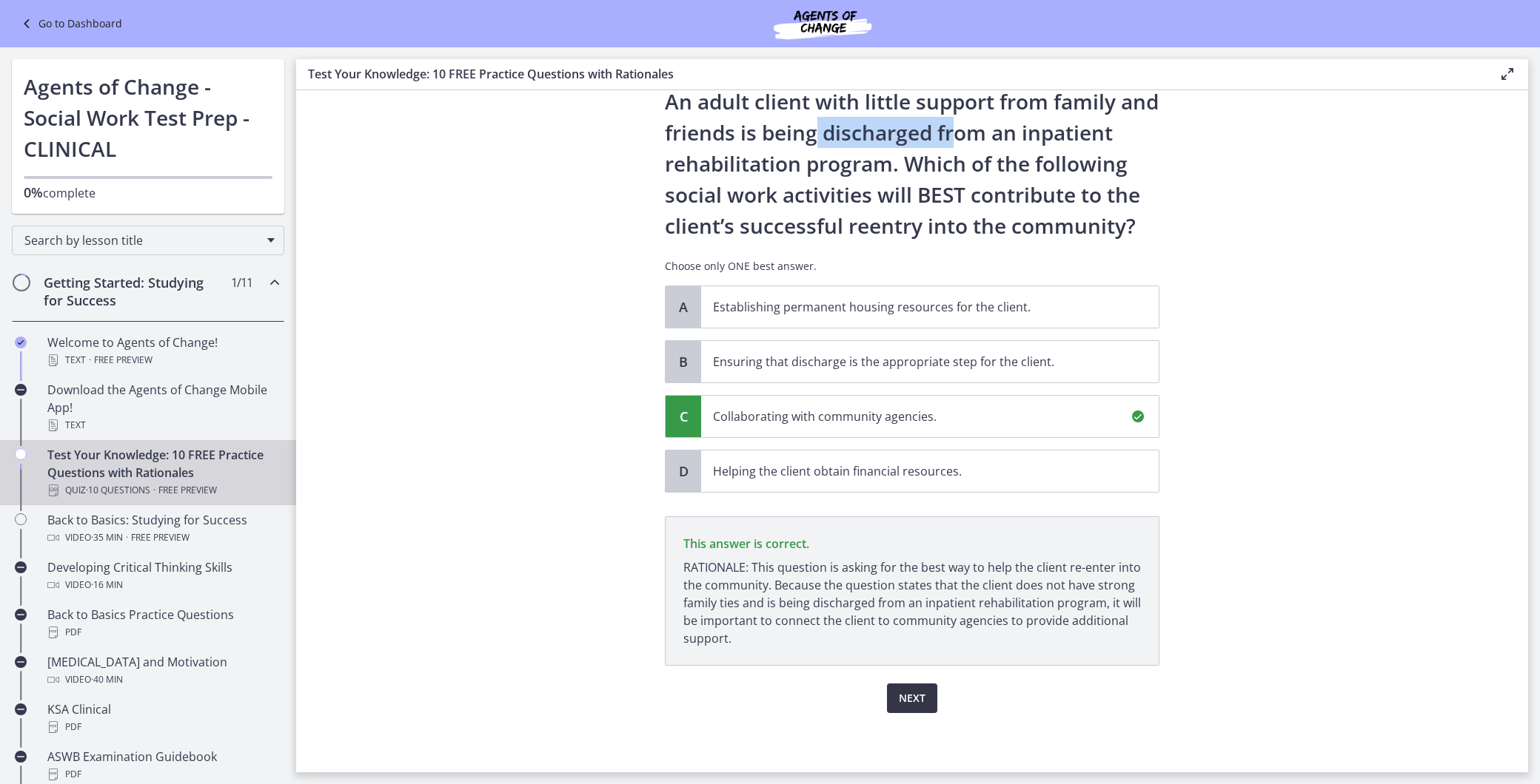
click at [906, 705] on span "Next" at bounding box center [912, 698] width 27 height 17
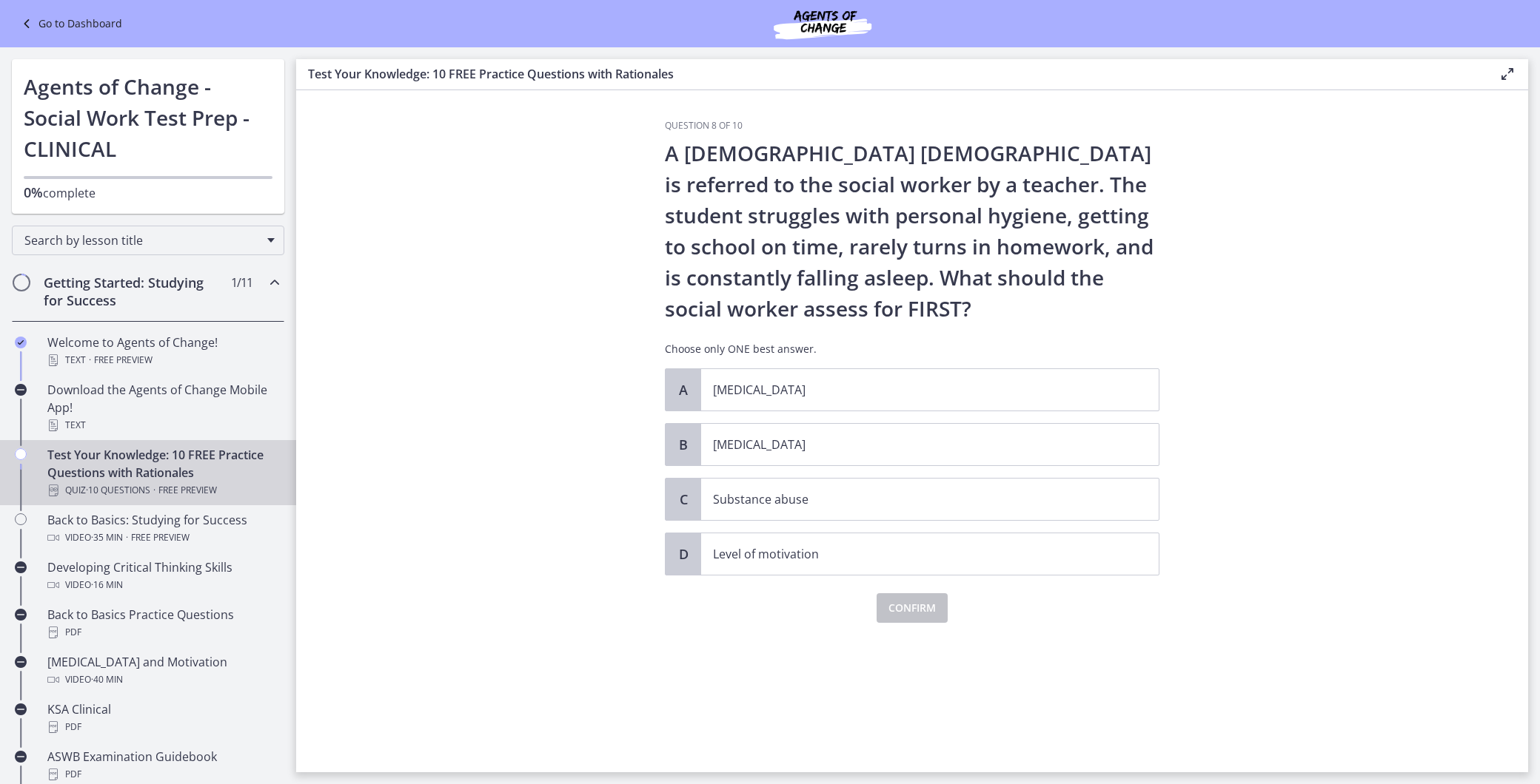
scroll to position [0, 0]
click at [741, 444] on p "[MEDICAL_DATA]" at bounding box center [914, 444] width 404 height 17
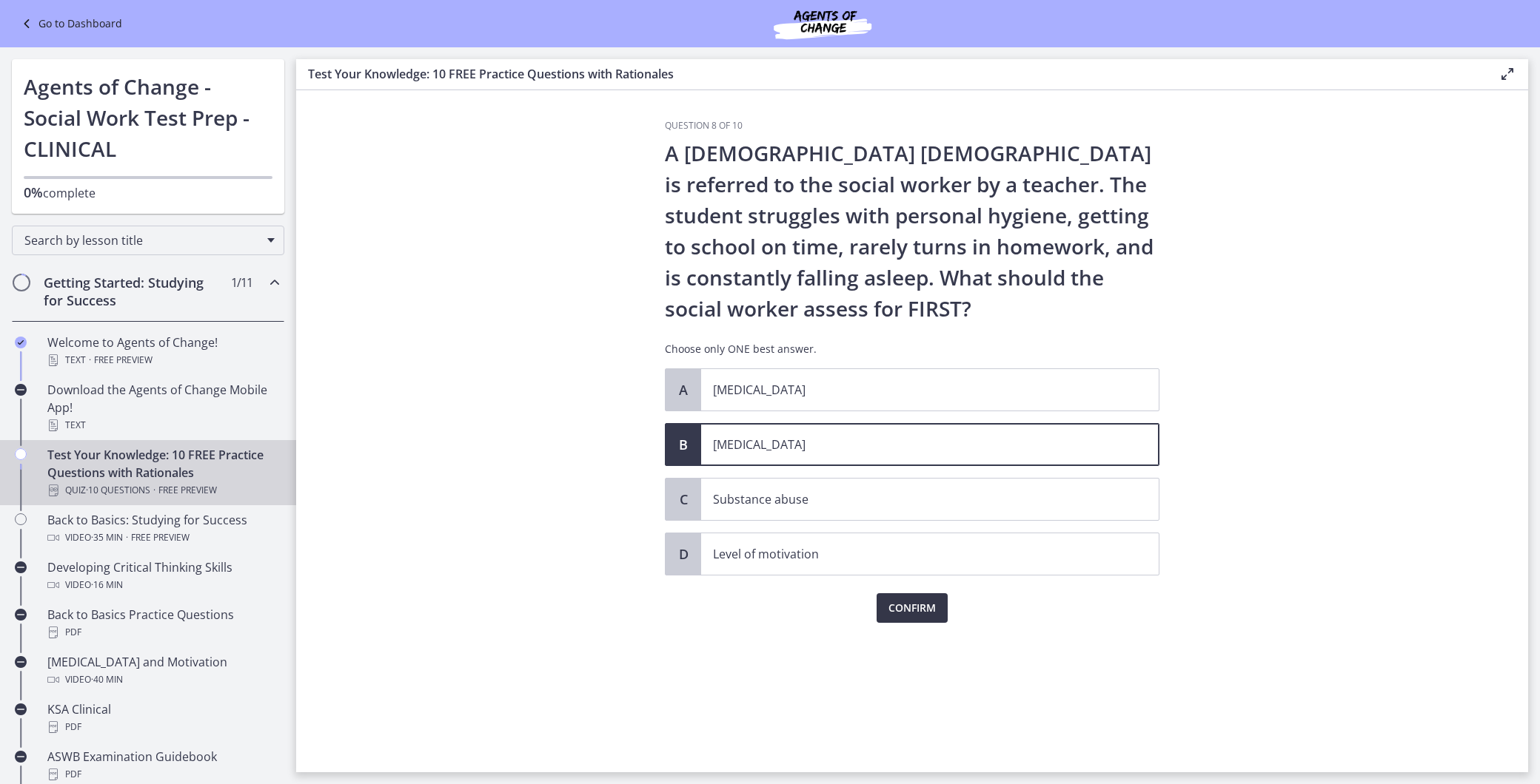
click at [928, 611] on span "Confirm" at bounding box center [912, 608] width 48 height 17
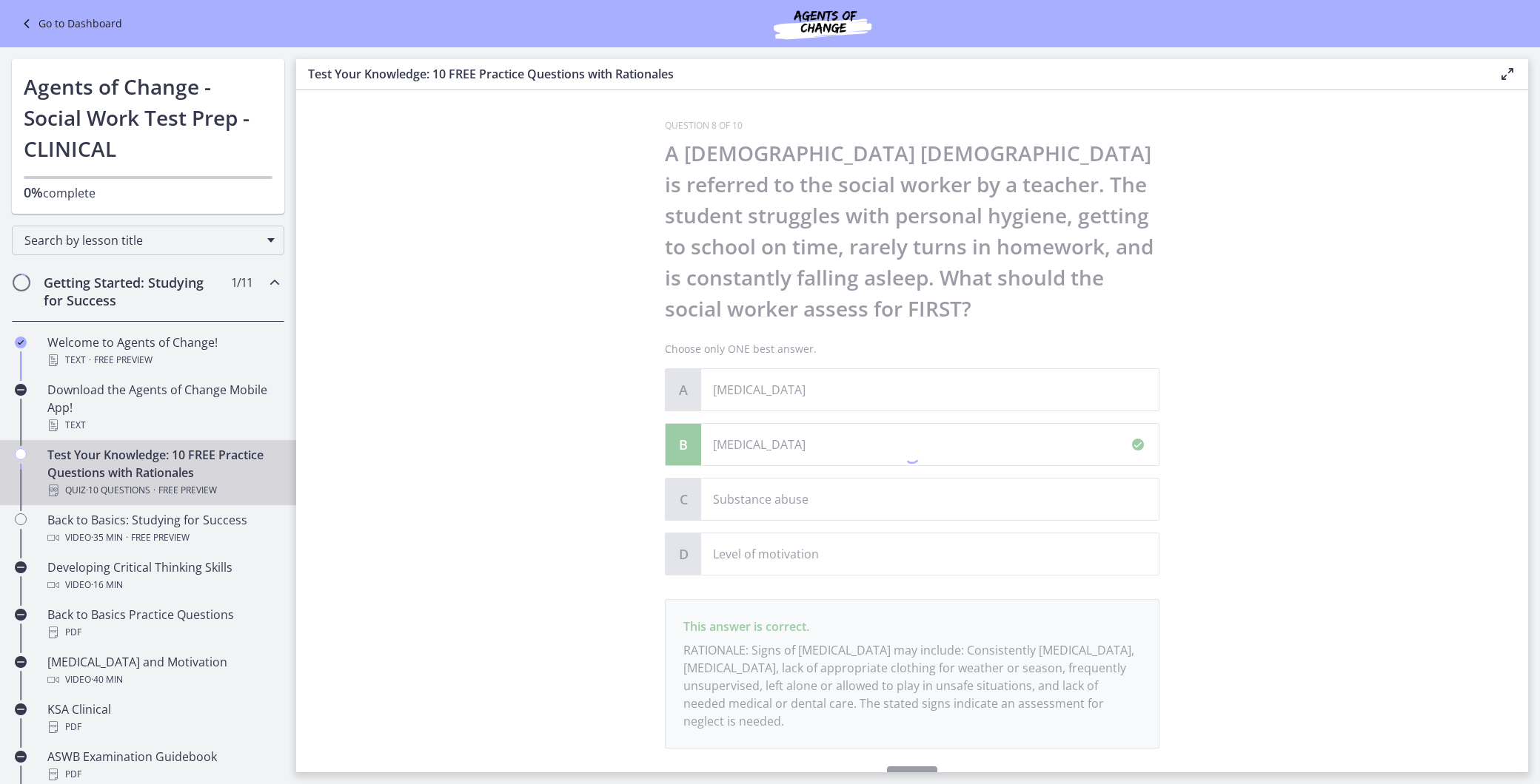
scroll to position [83, 0]
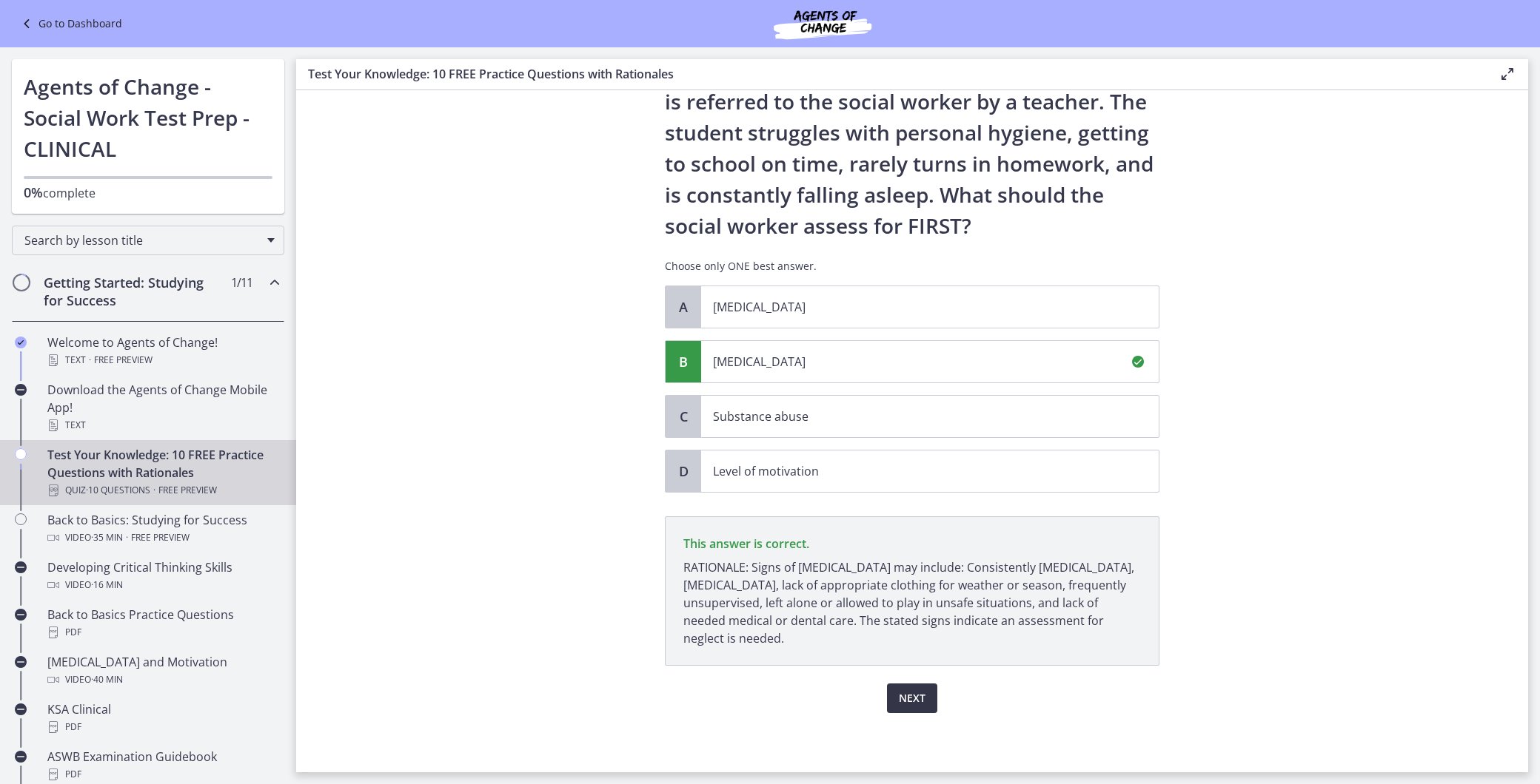
click at [902, 703] on span "Next" at bounding box center [912, 698] width 27 height 17
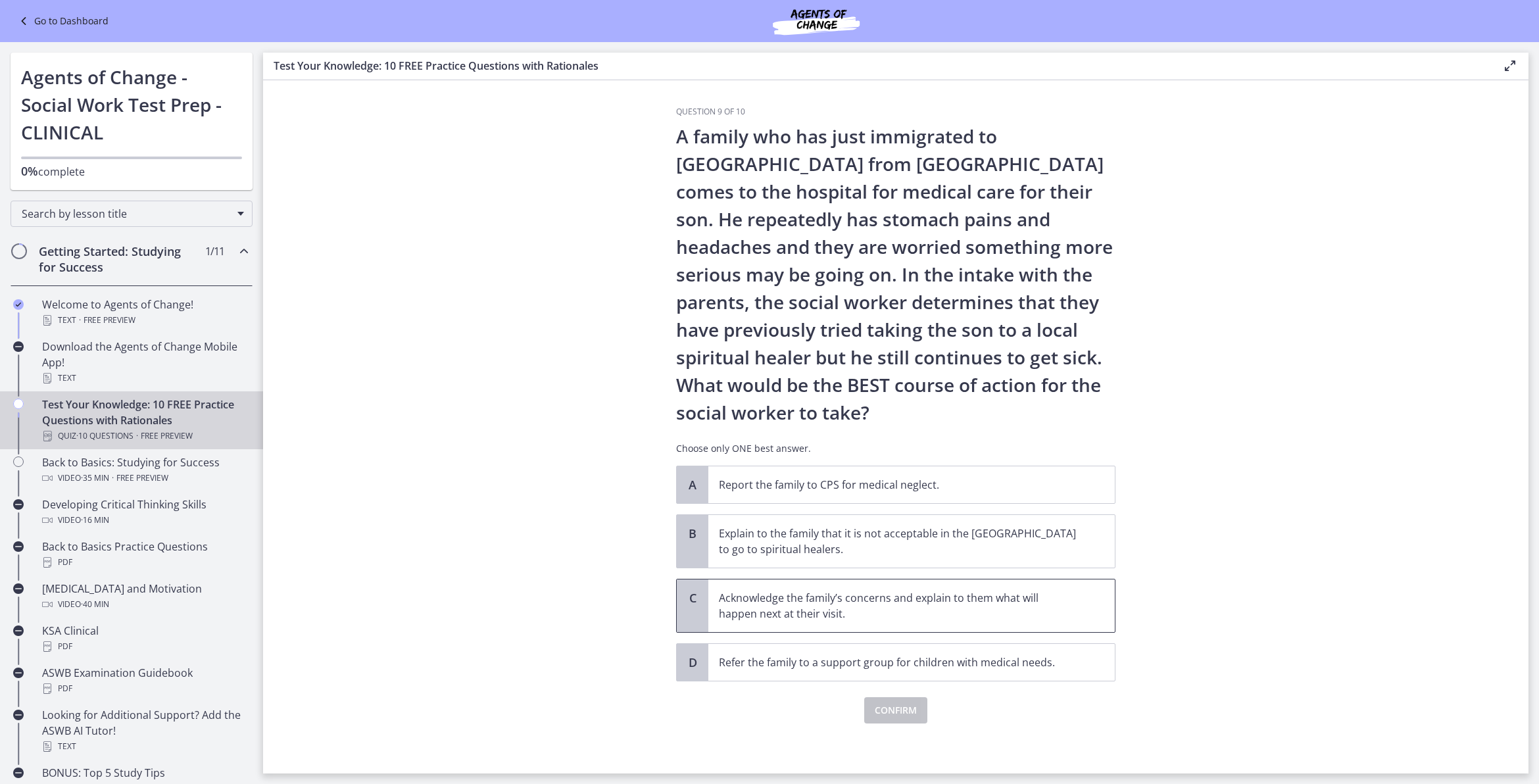
click at [790, 599] on p "Acknowledge the family’s concerns and explain to them what will happen next at …" at bounding box center [898, 605] width 359 height 32
click at [903, 627] on span "Confirm" at bounding box center [896, 710] width 42 height 16
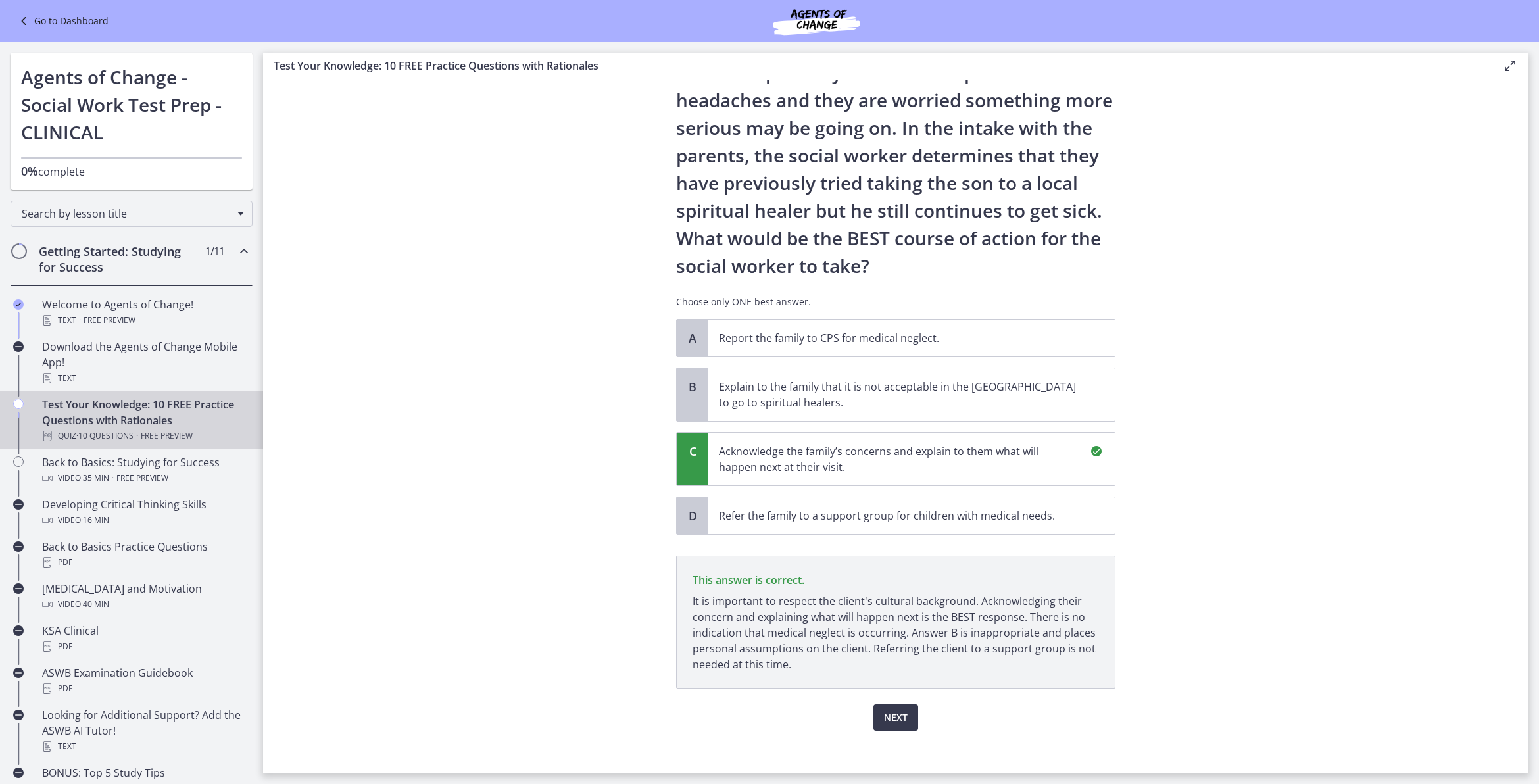
scroll to position [158, 0]
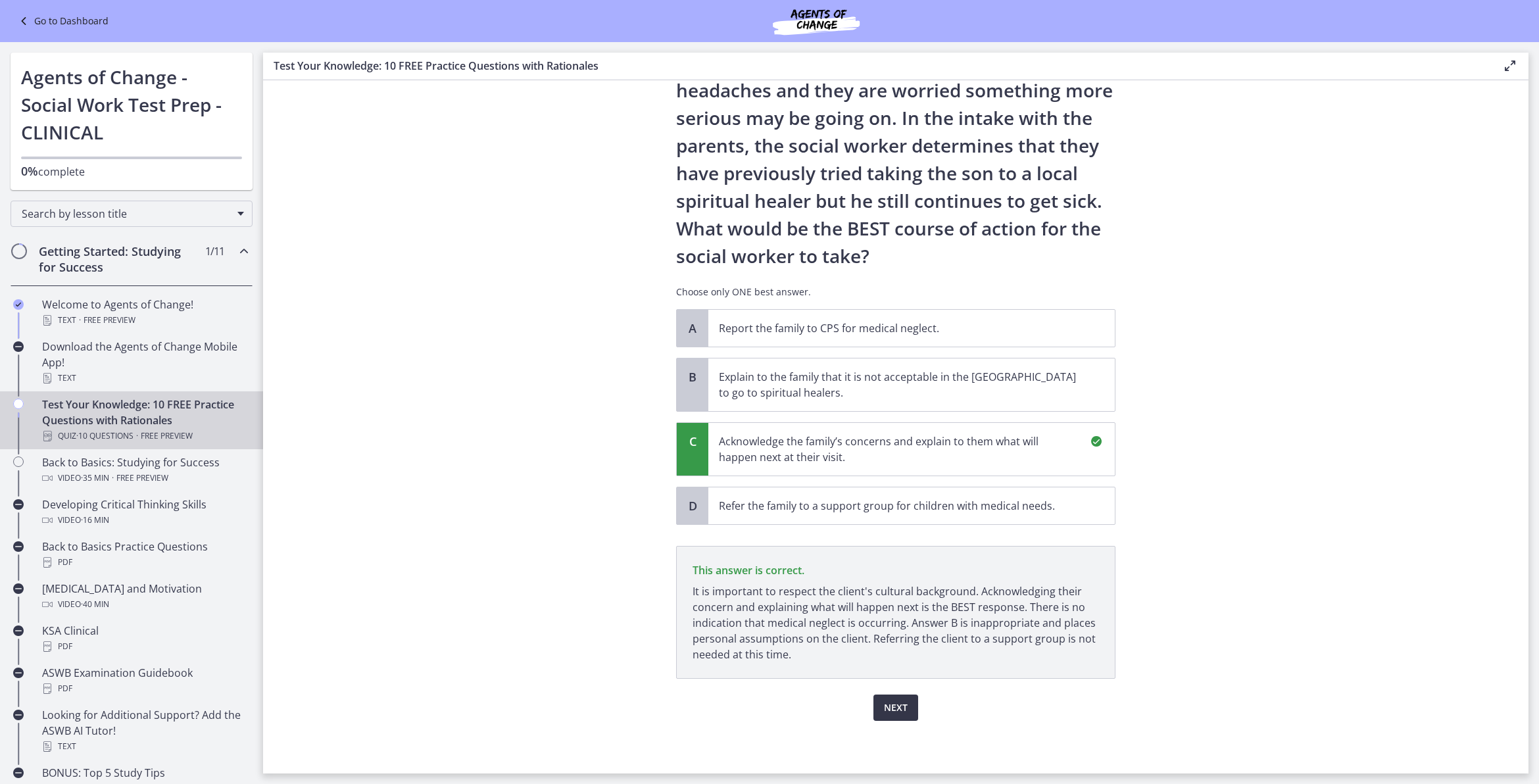
click at [889, 627] on span "Next" at bounding box center [896, 707] width 24 height 16
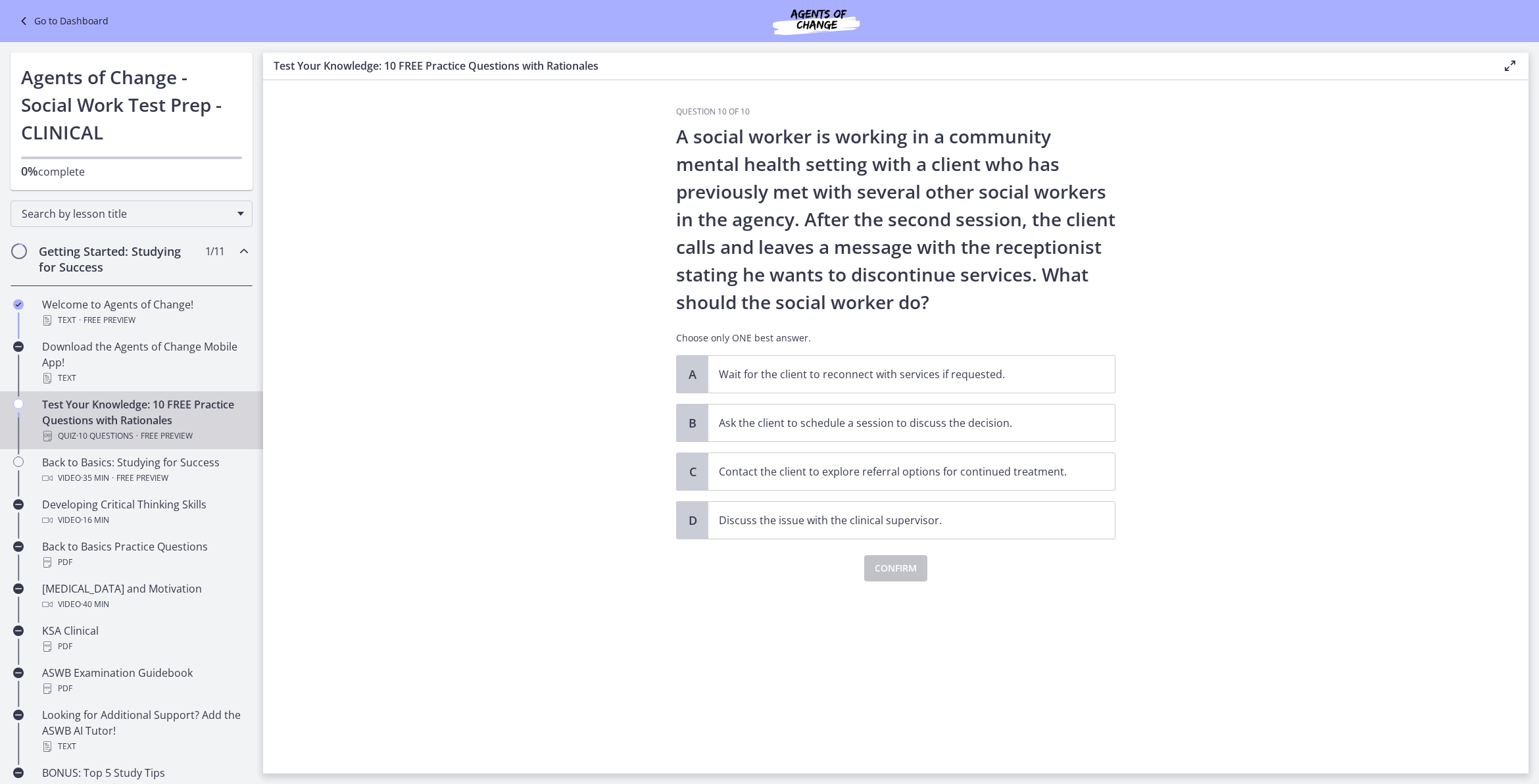
scroll to position [0, 0]
click at [839, 424] on p "Ask the client to schedule a session to discuss the decision." at bounding box center [898, 422] width 359 height 16
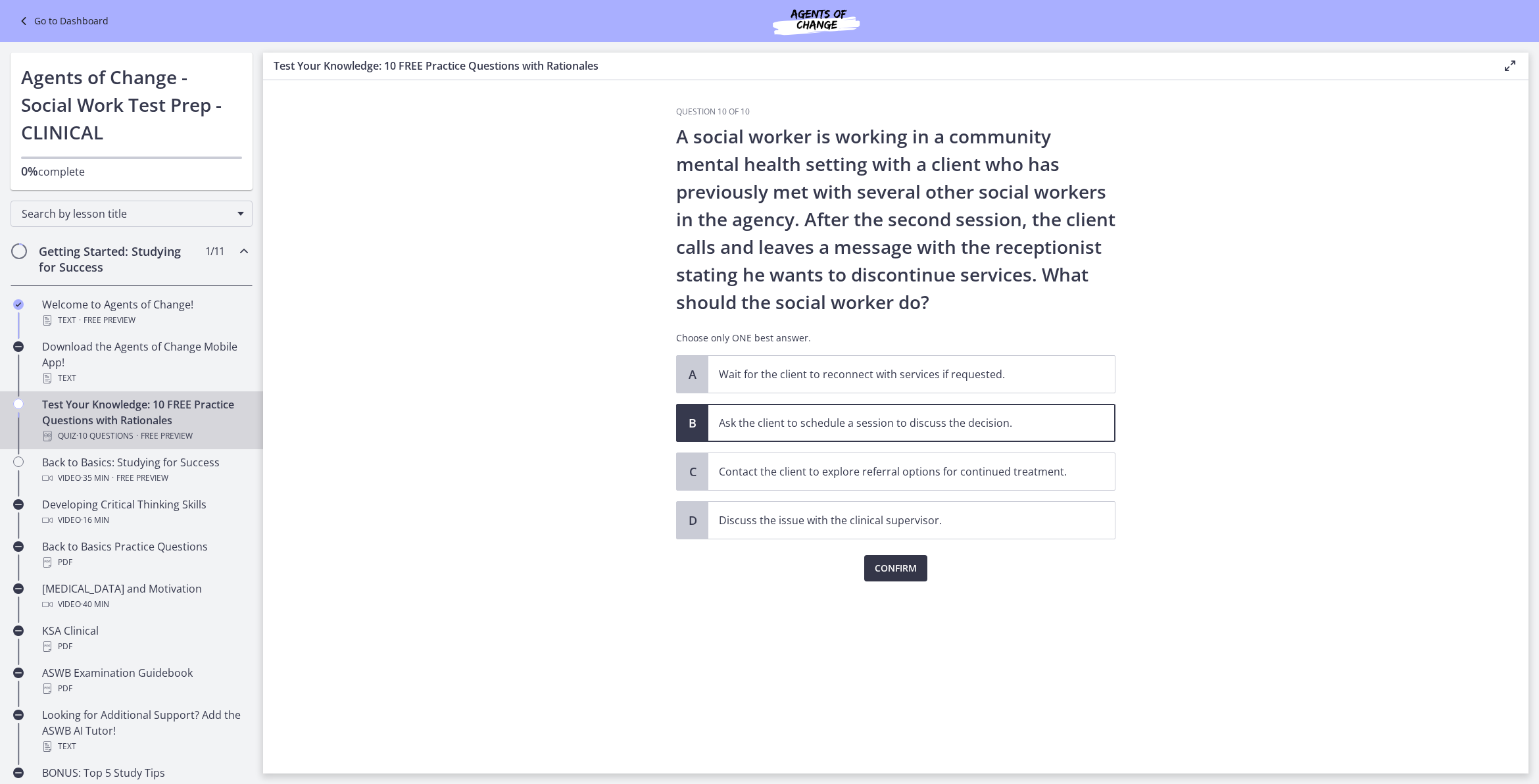
click at [898, 575] on span "Confirm" at bounding box center [896, 568] width 42 height 16
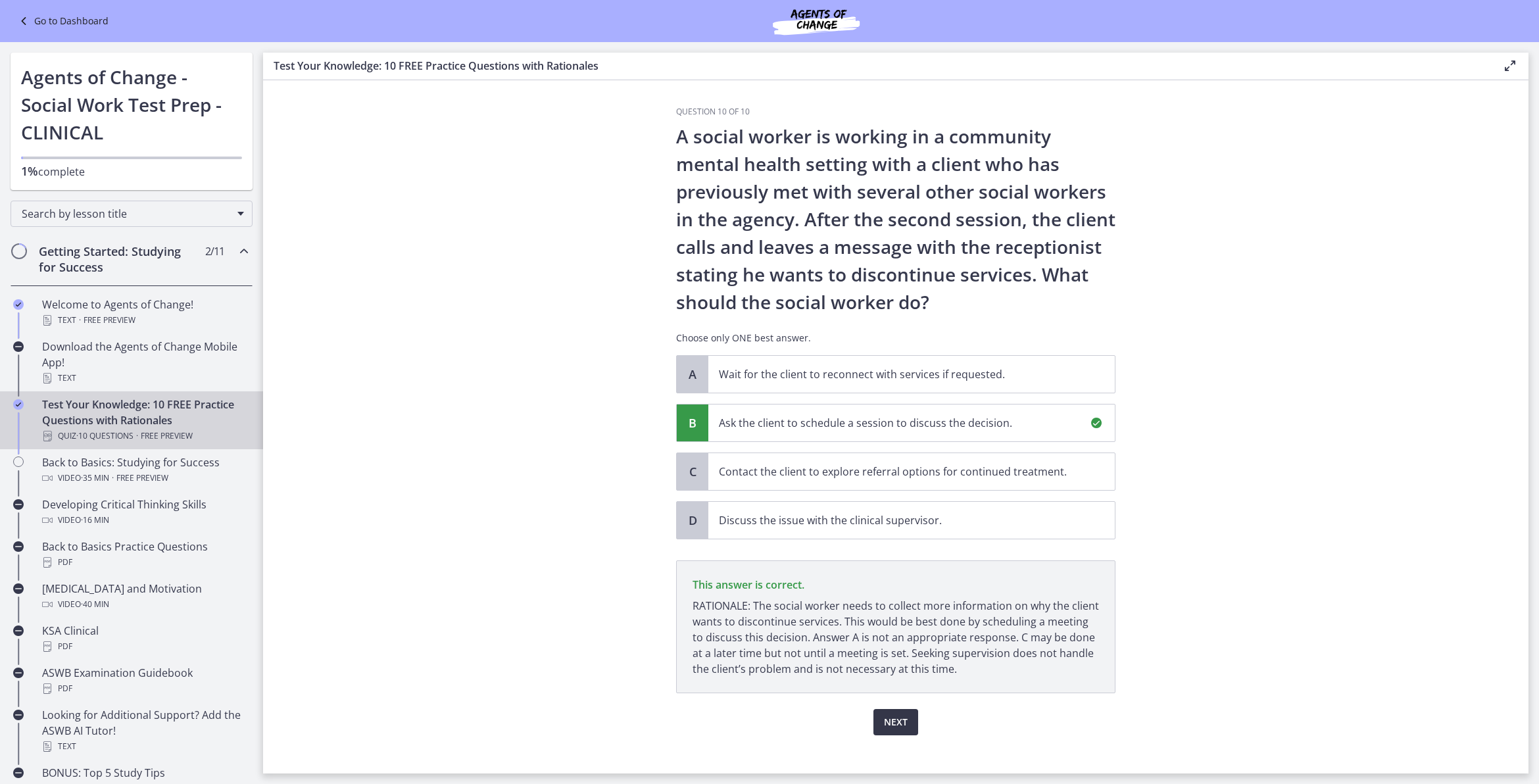
scroll to position [16, 0]
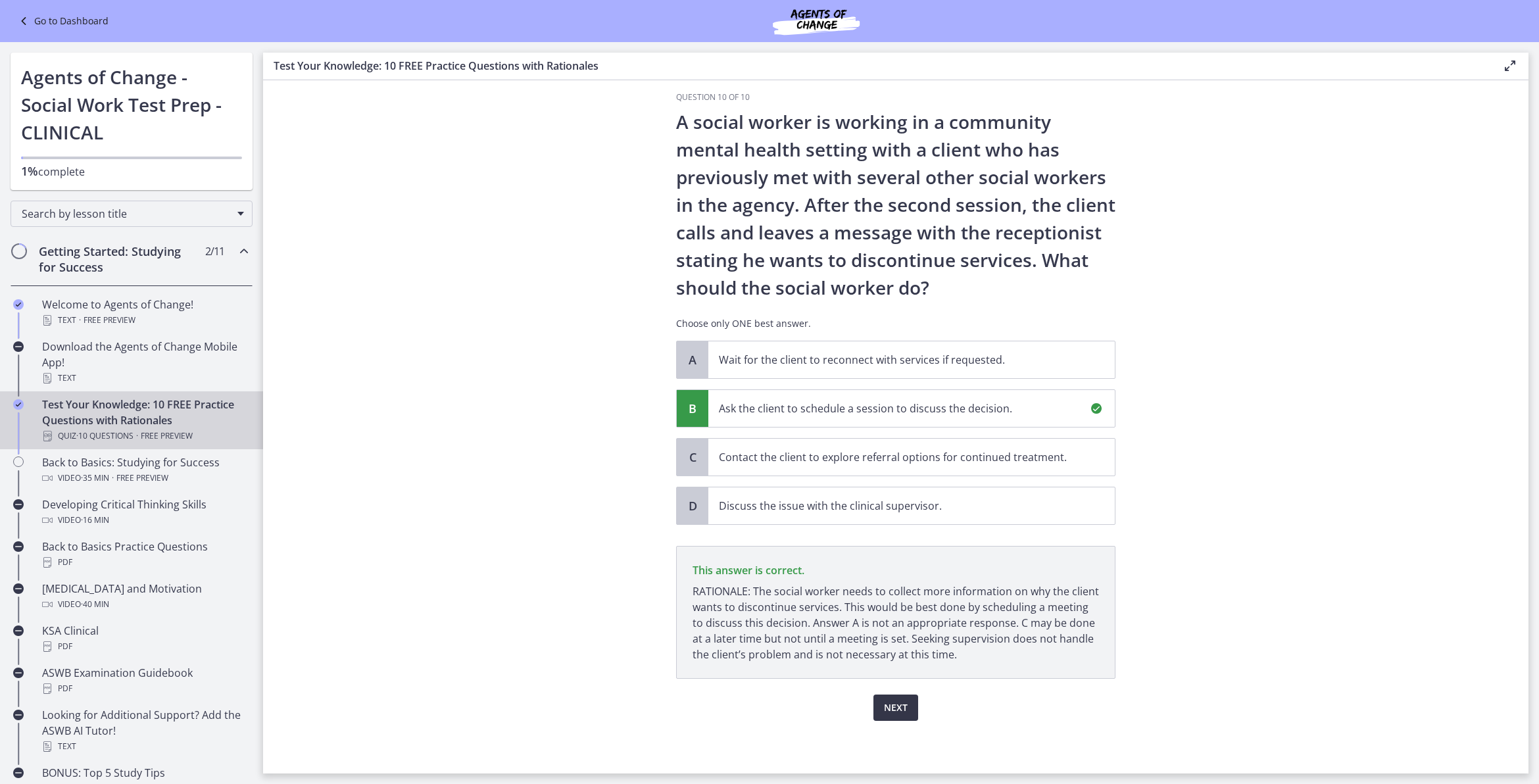
click at [901, 627] on button "Next" at bounding box center [895, 707] width 44 height 26
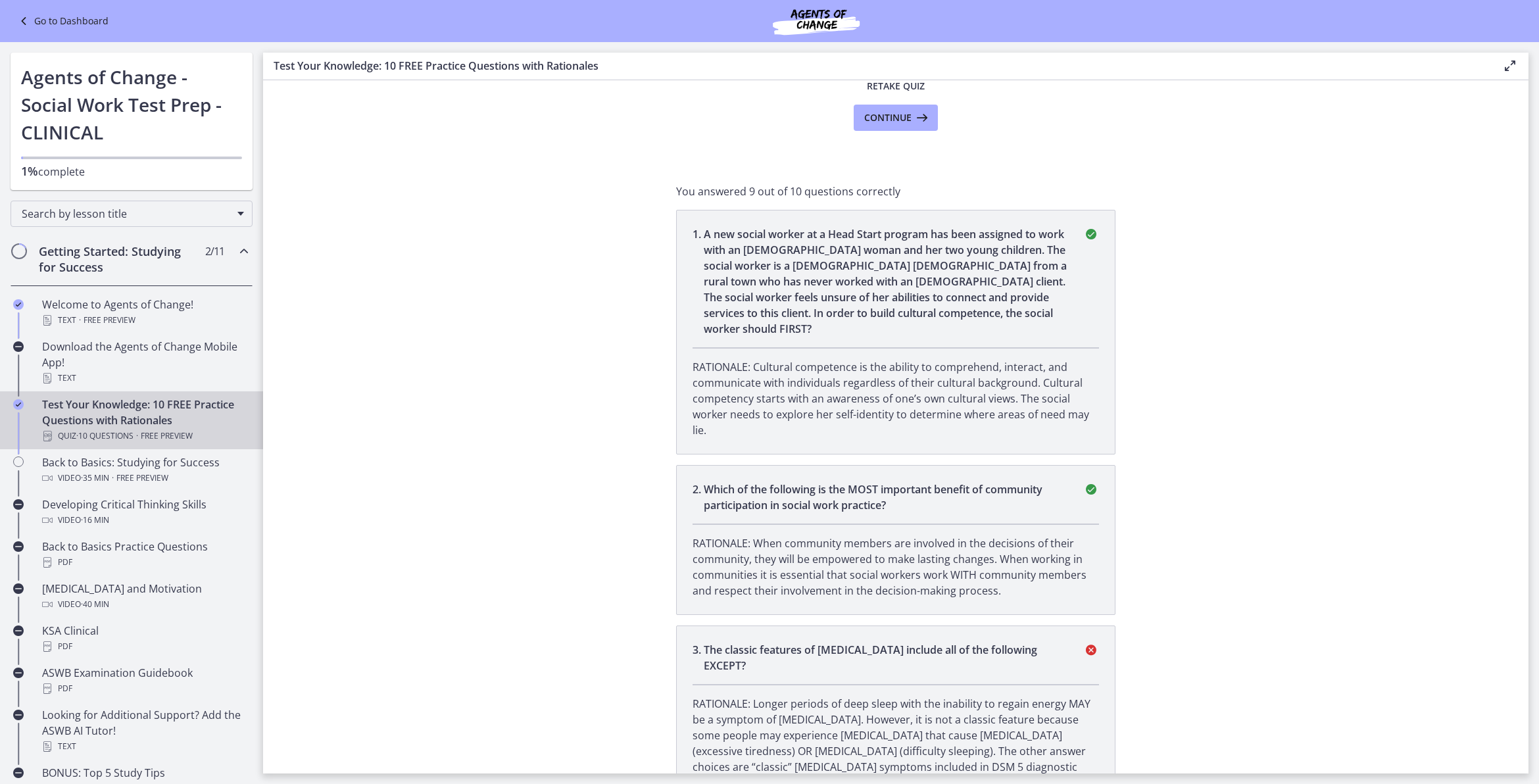
scroll to position [0, 0]
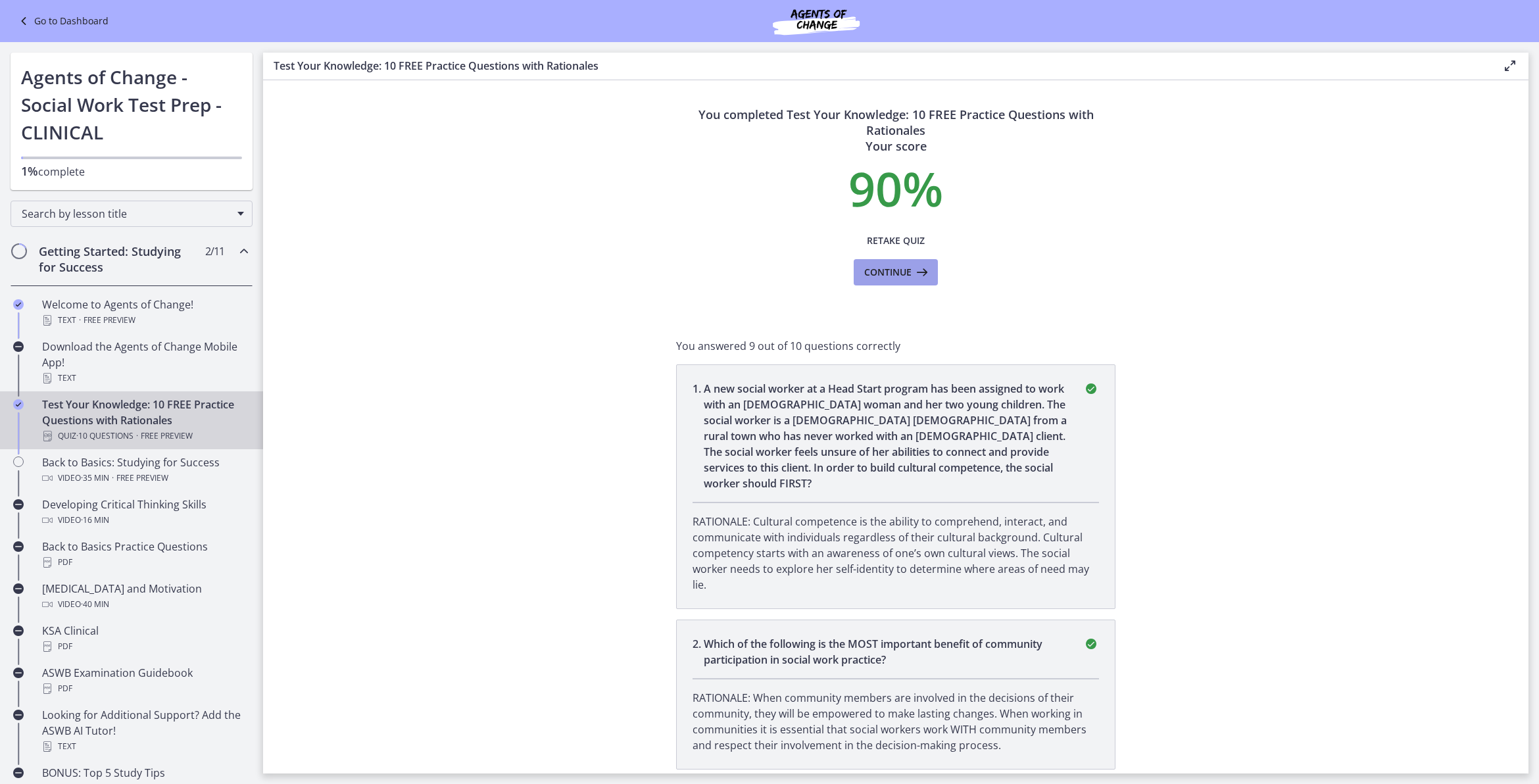
click at [880, 280] on button "Continue" at bounding box center [895, 271] width 84 height 26
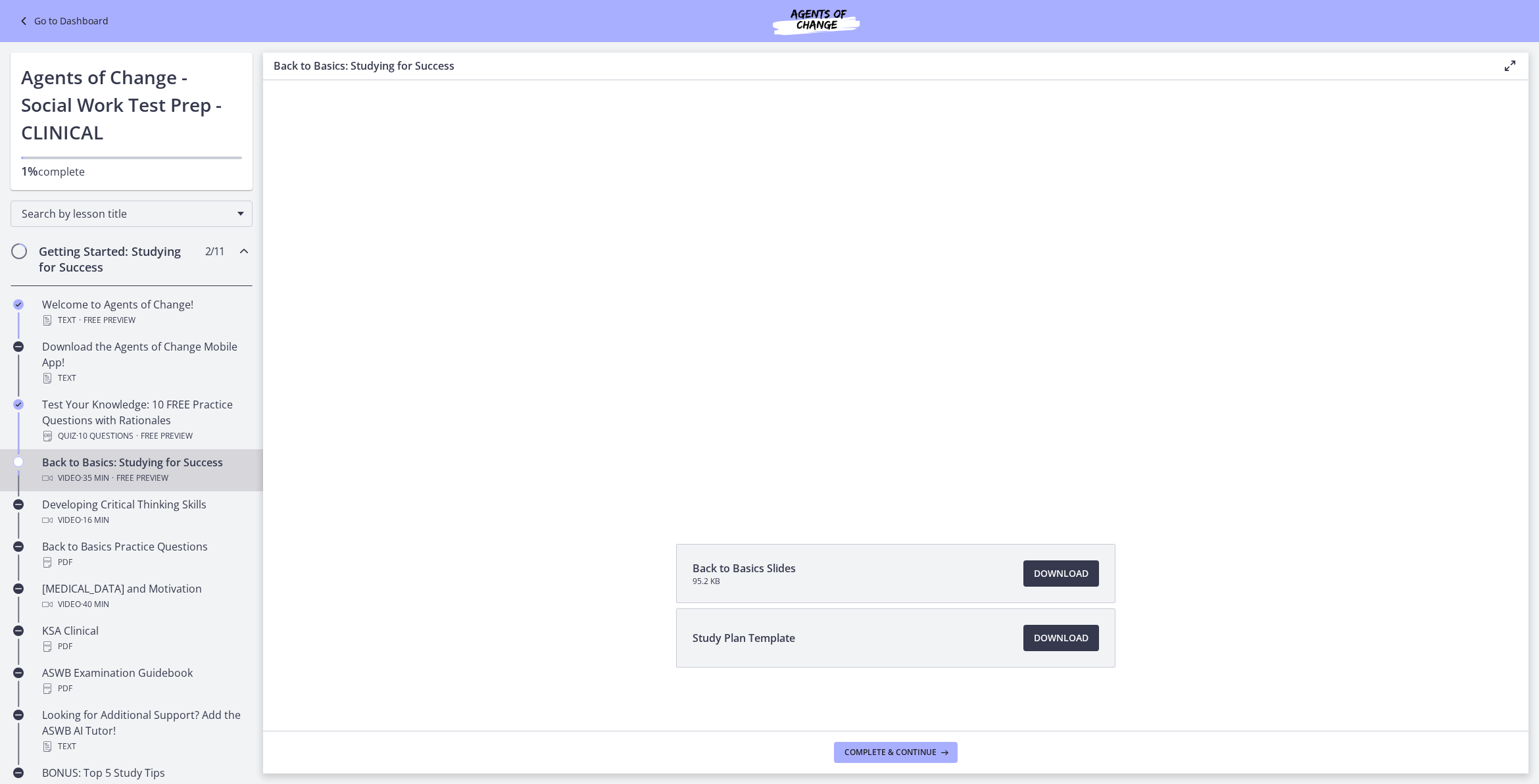
scroll to position [85, 0]
click at [1038, 627] on span "Download Opens in a new window" at bounding box center [1061, 637] width 54 height 16
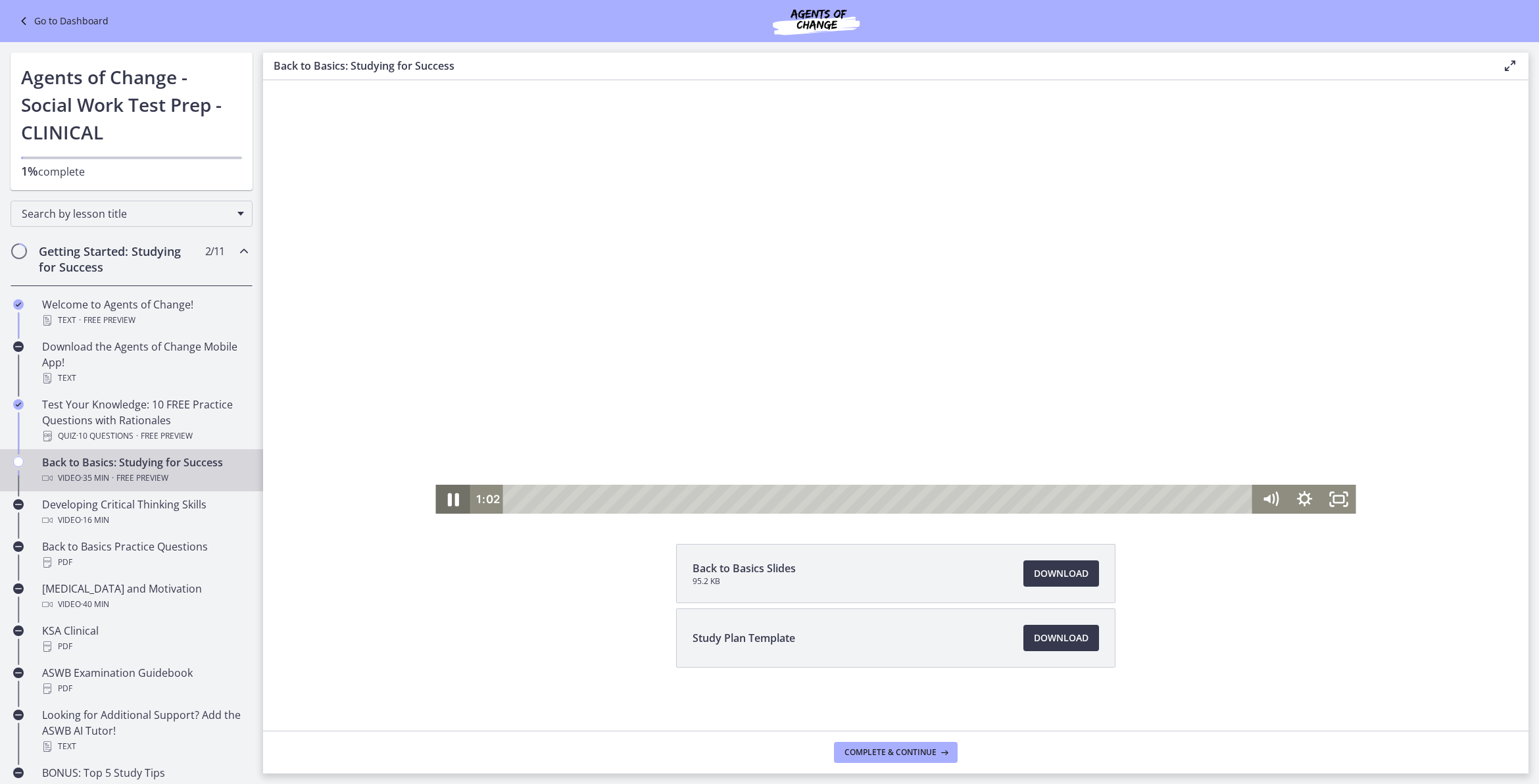
click at [451, 503] on icon "Pause" at bounding box center [453, 499] width 41 height 35
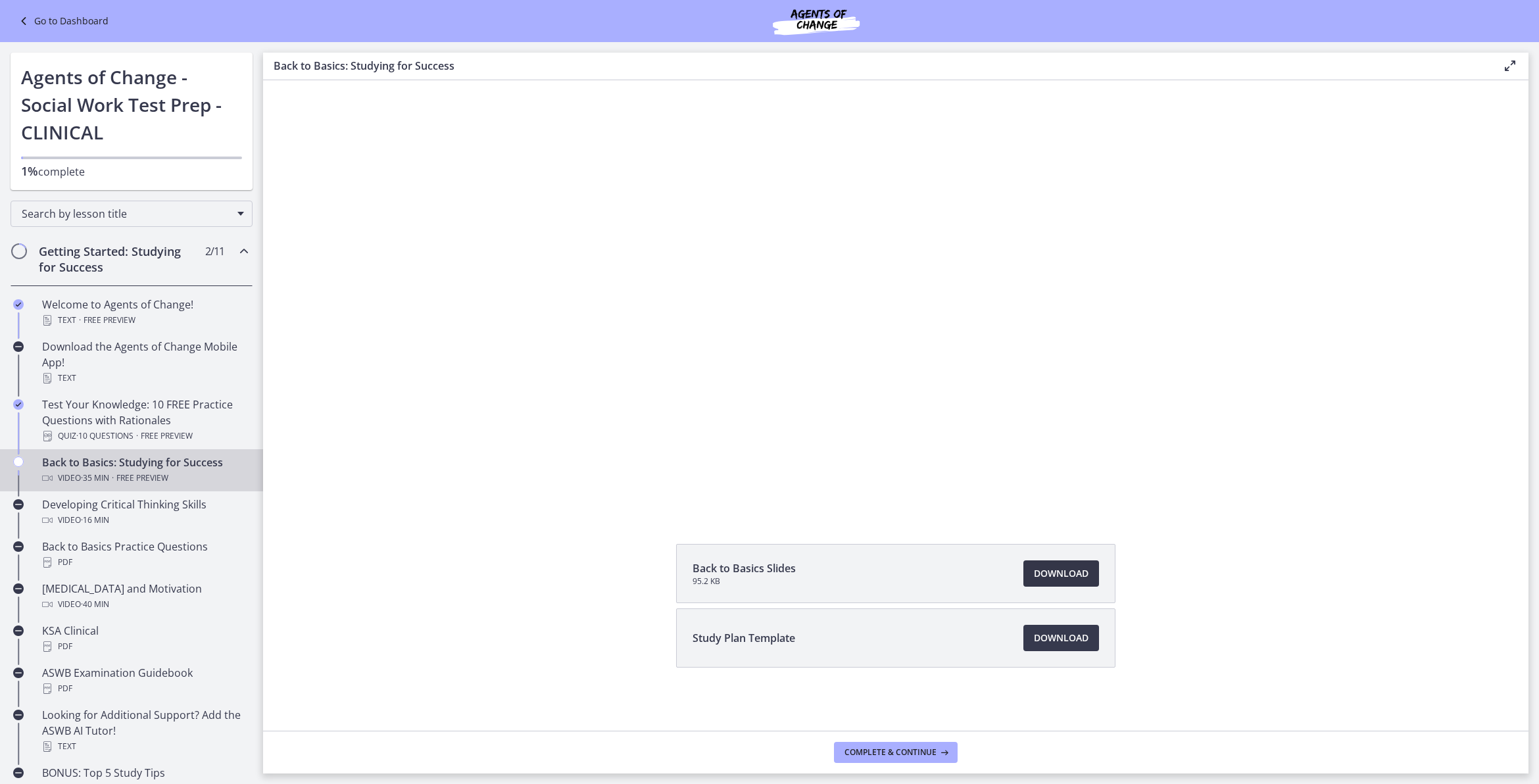
click at [1057, 570] on span "Download Opens in a new window" at bounding box center [1061, 573] width 54 height 16
click at [890, 627] on span "Complete & continue" at bounding box center [890, 752] width 92 height 11
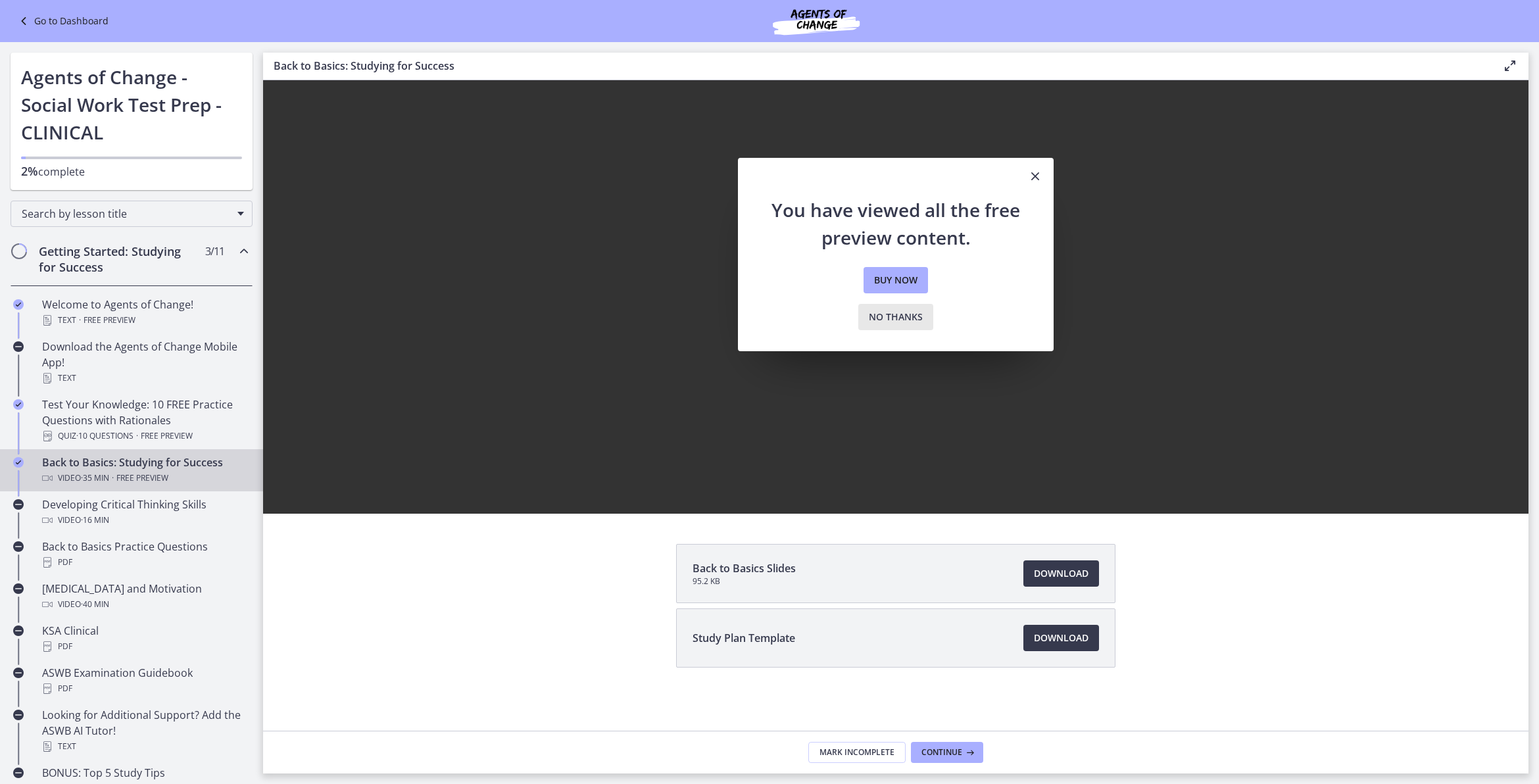
click at [916, 319] on span "No thanks" at bounding box center [896, 317] width 54 height 16
